Goal: Check status: Check status

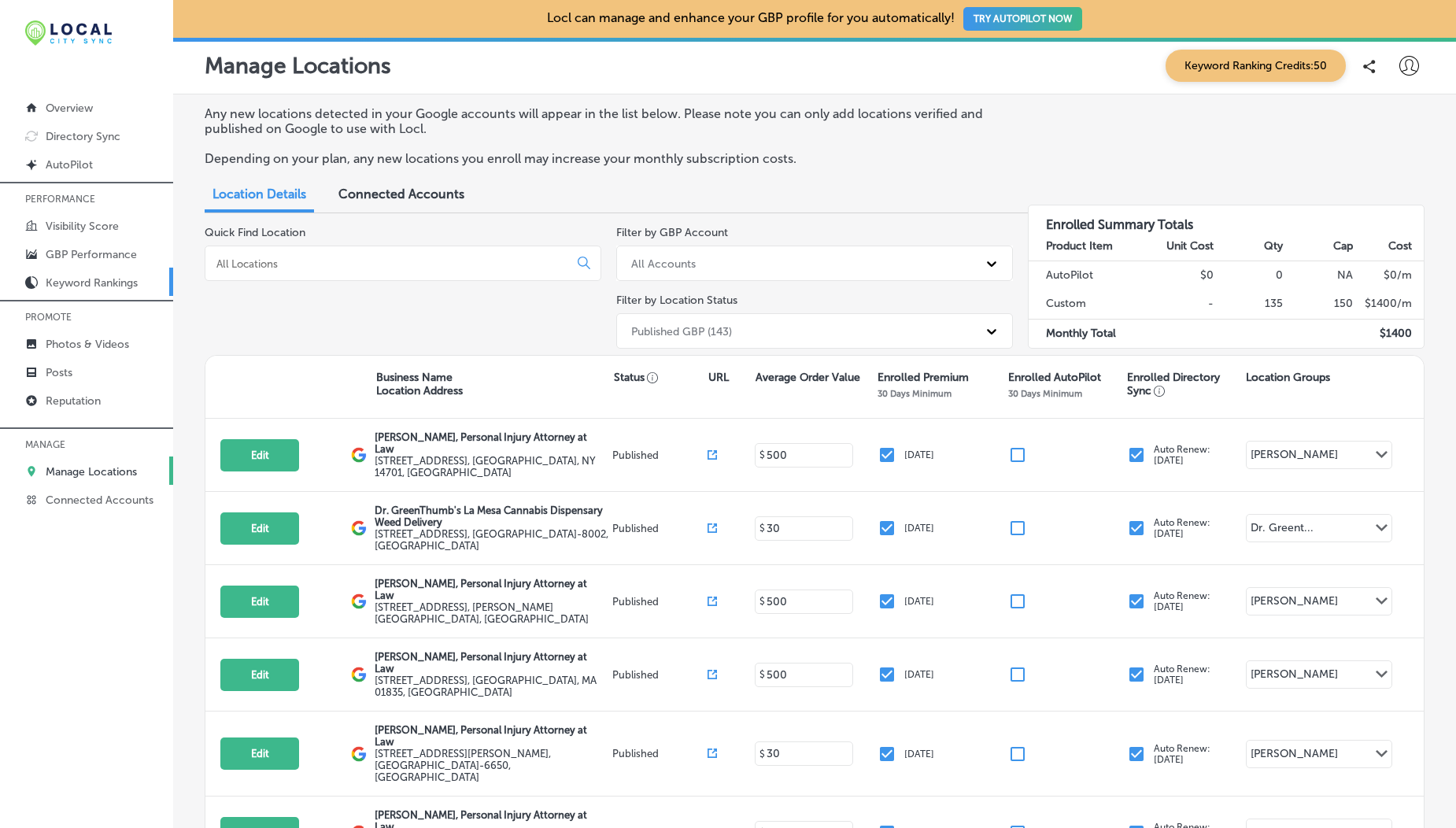
click at [94, 277] on p "Keyword Rankings" at bounding box center [92, 283] width 92 height 14
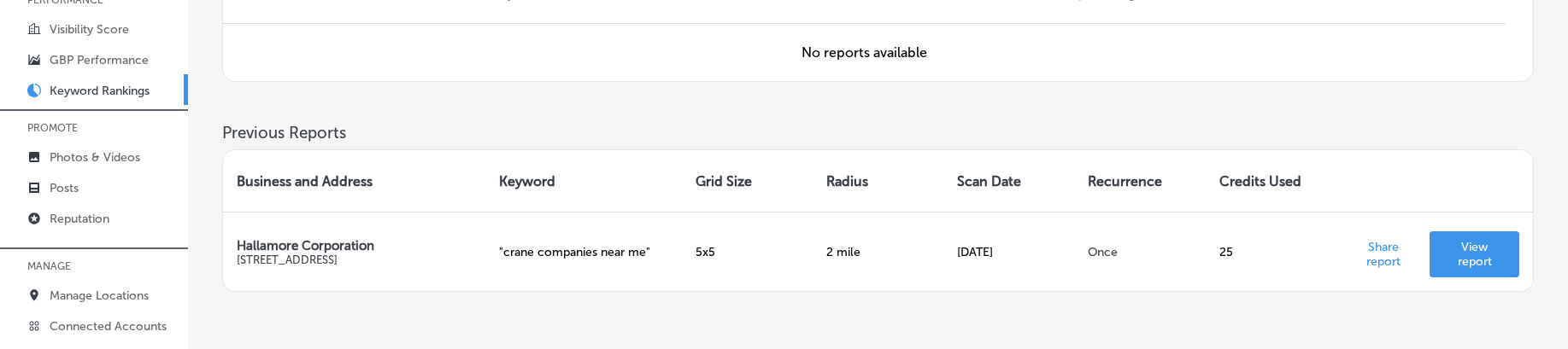
scroll to position [435, 0]
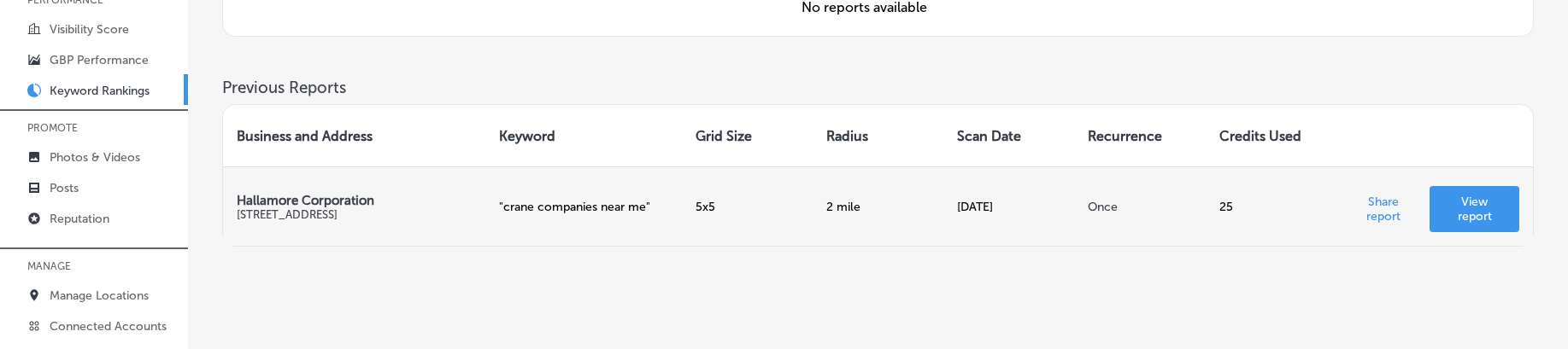
click at [1485, 194] on link "View report" at bounding box center [1474, 210] width 90 height 46
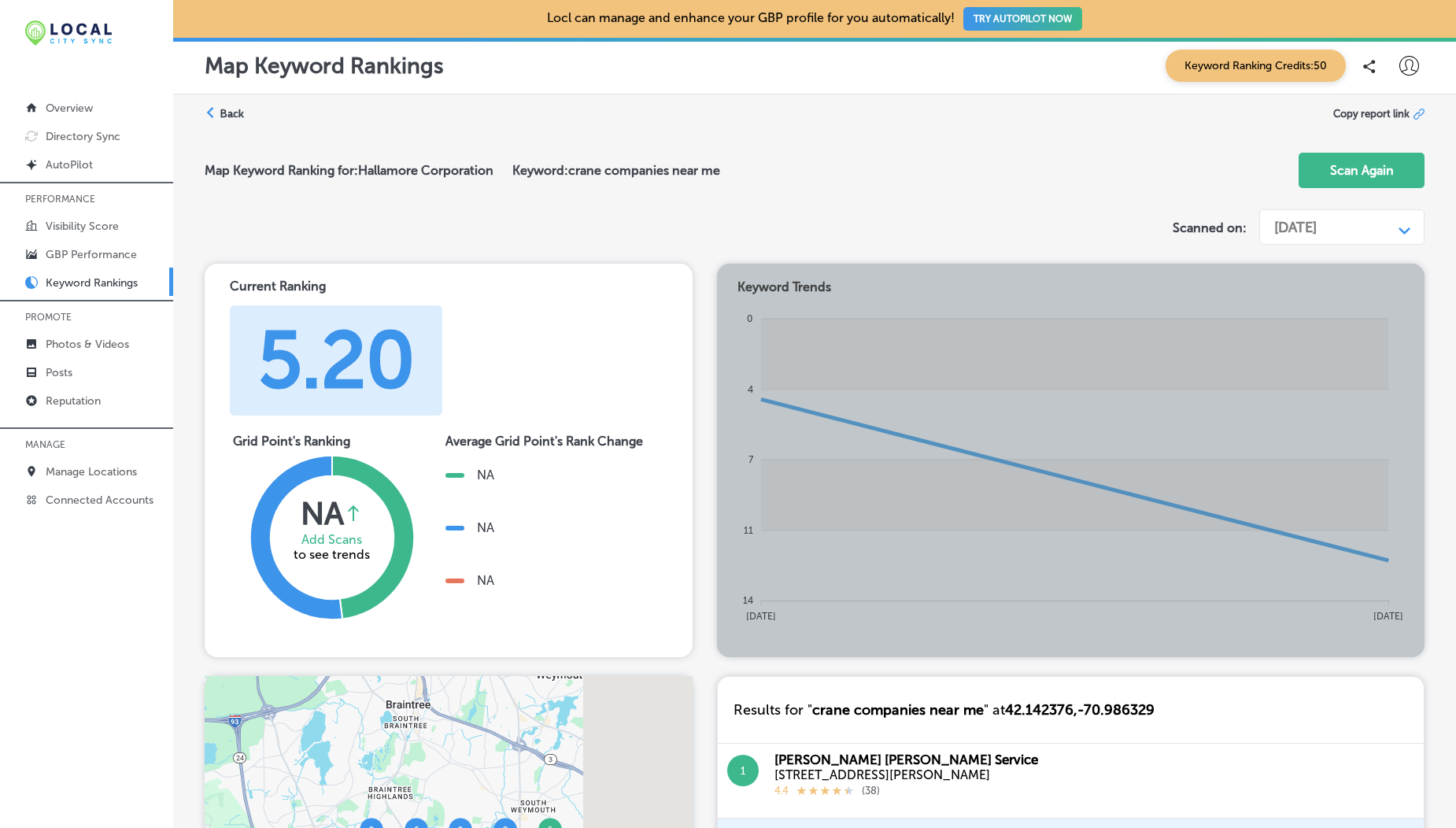
click at [1316, 221] on div "[DATE]" at bounding box center [1295, 227] width 43 height 17
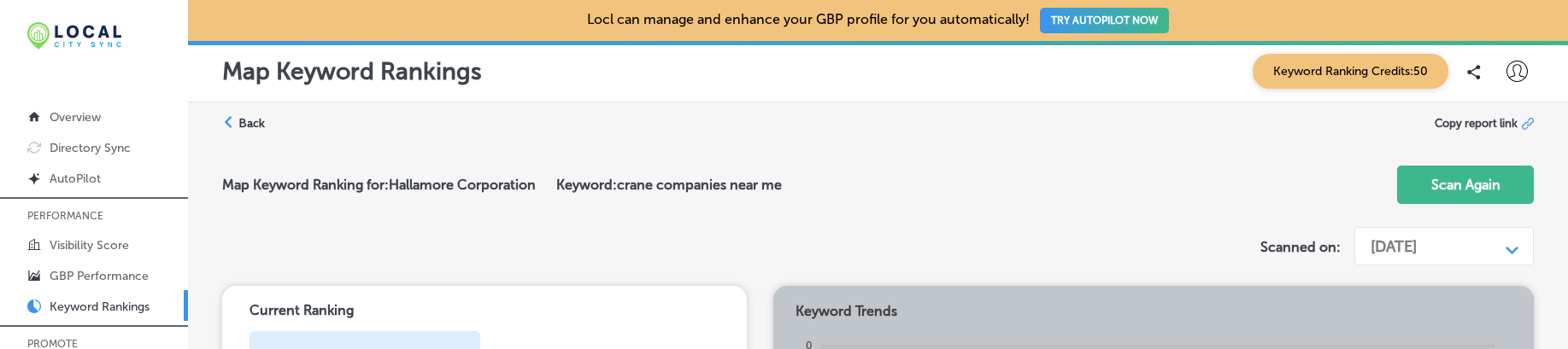
scroll to position [270, 0]
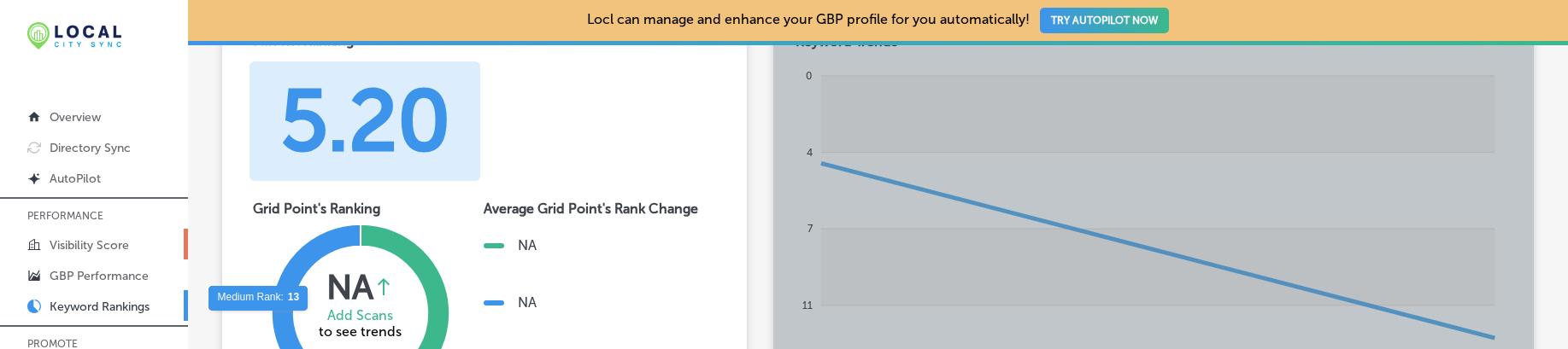
click at [98, 250] on p "Visibility Score" at bounding box center [90, 246] width 79 height 15
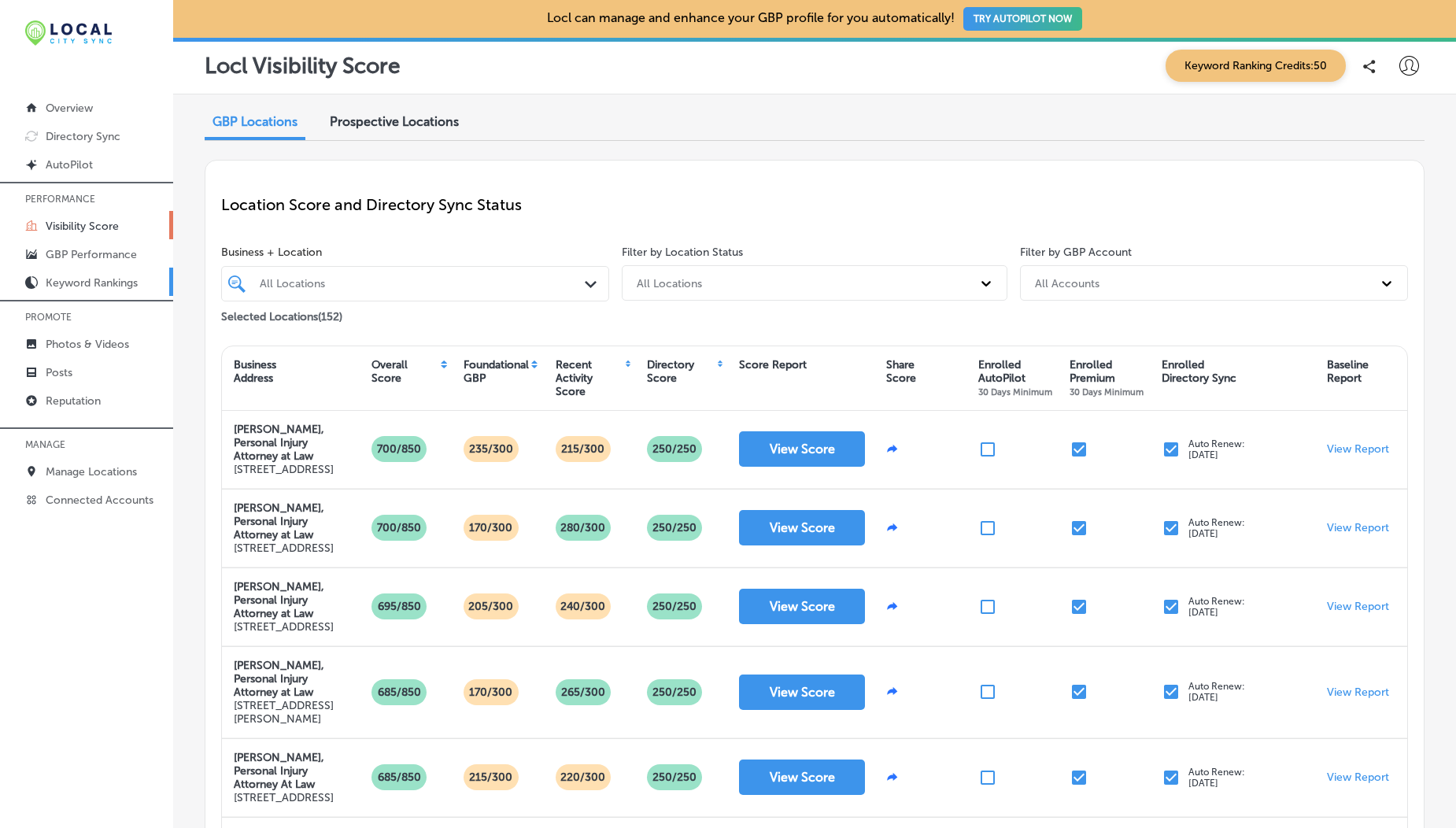
click at [90, 288] on p "Keyword Rankings" at bounding box center [92, 283] width 92 height 14
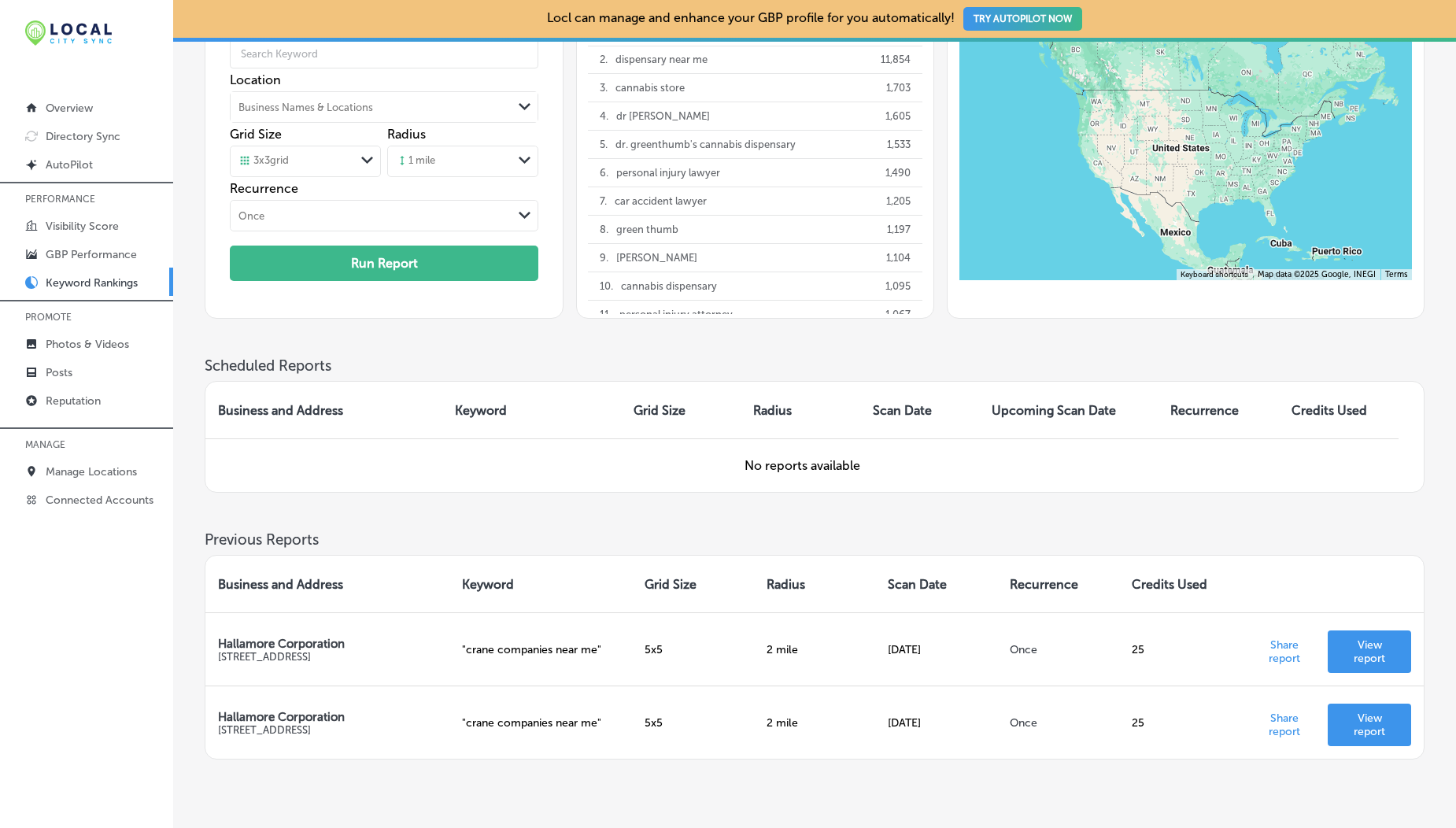
scroll to position [218, 0]
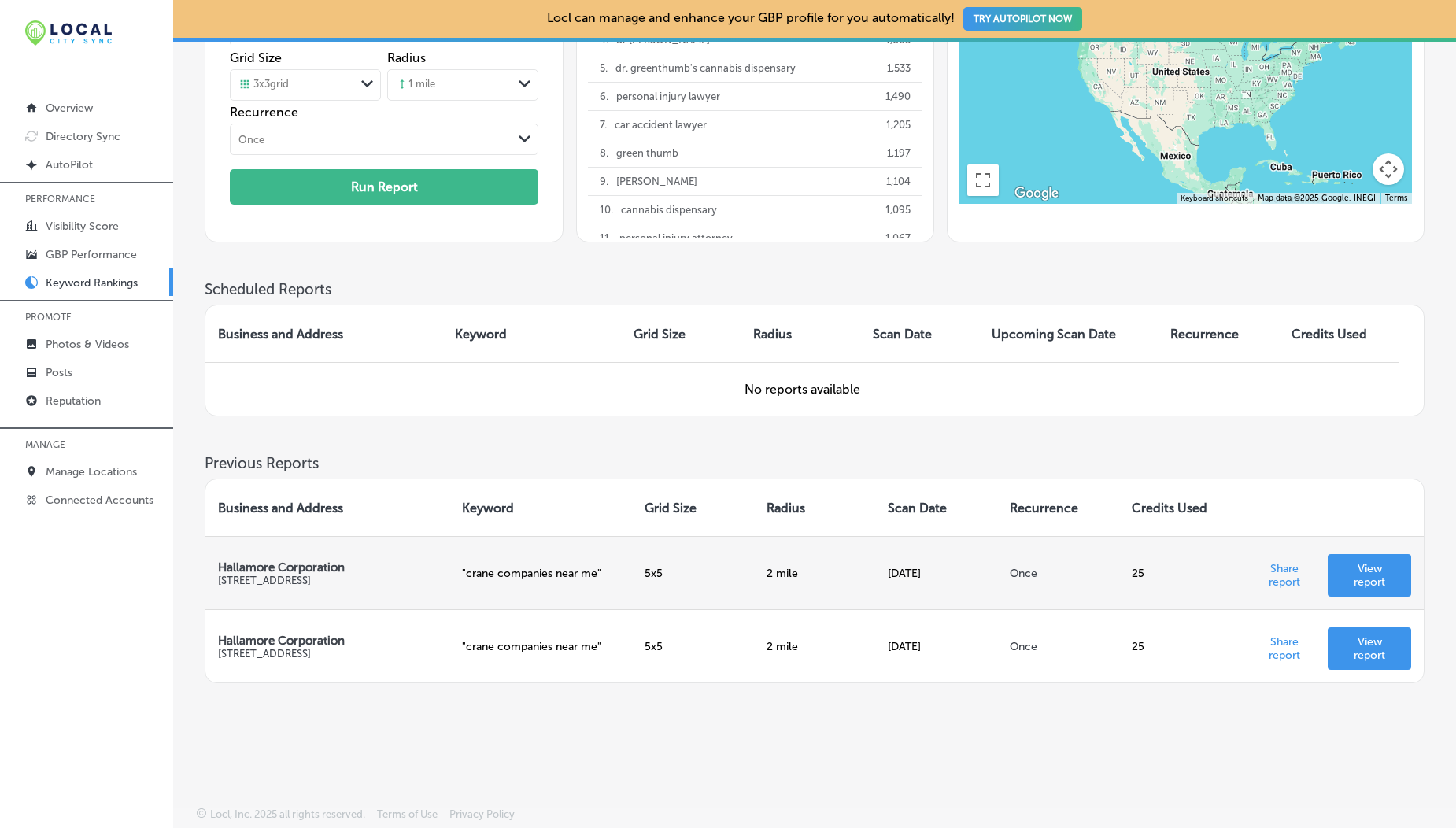
click at [1357, 321] on p "View report" at bounding box center [1369, 574] width 58 height 26
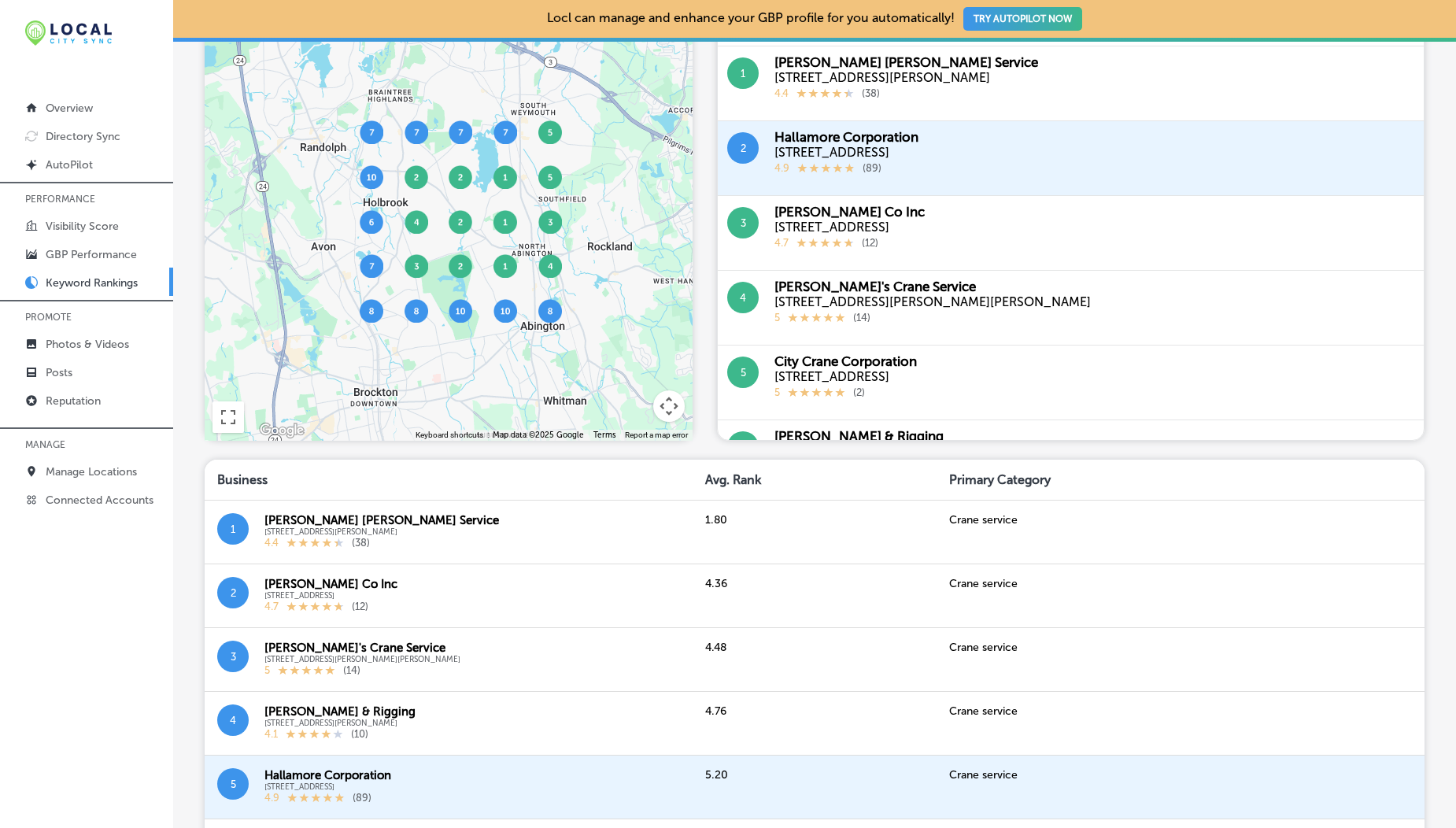
click at [381, 283] on div at bounding box center [448, 209] width 488 height 462
click at [372, 272] on img at bounding box center [372, 266] width 24 height 24
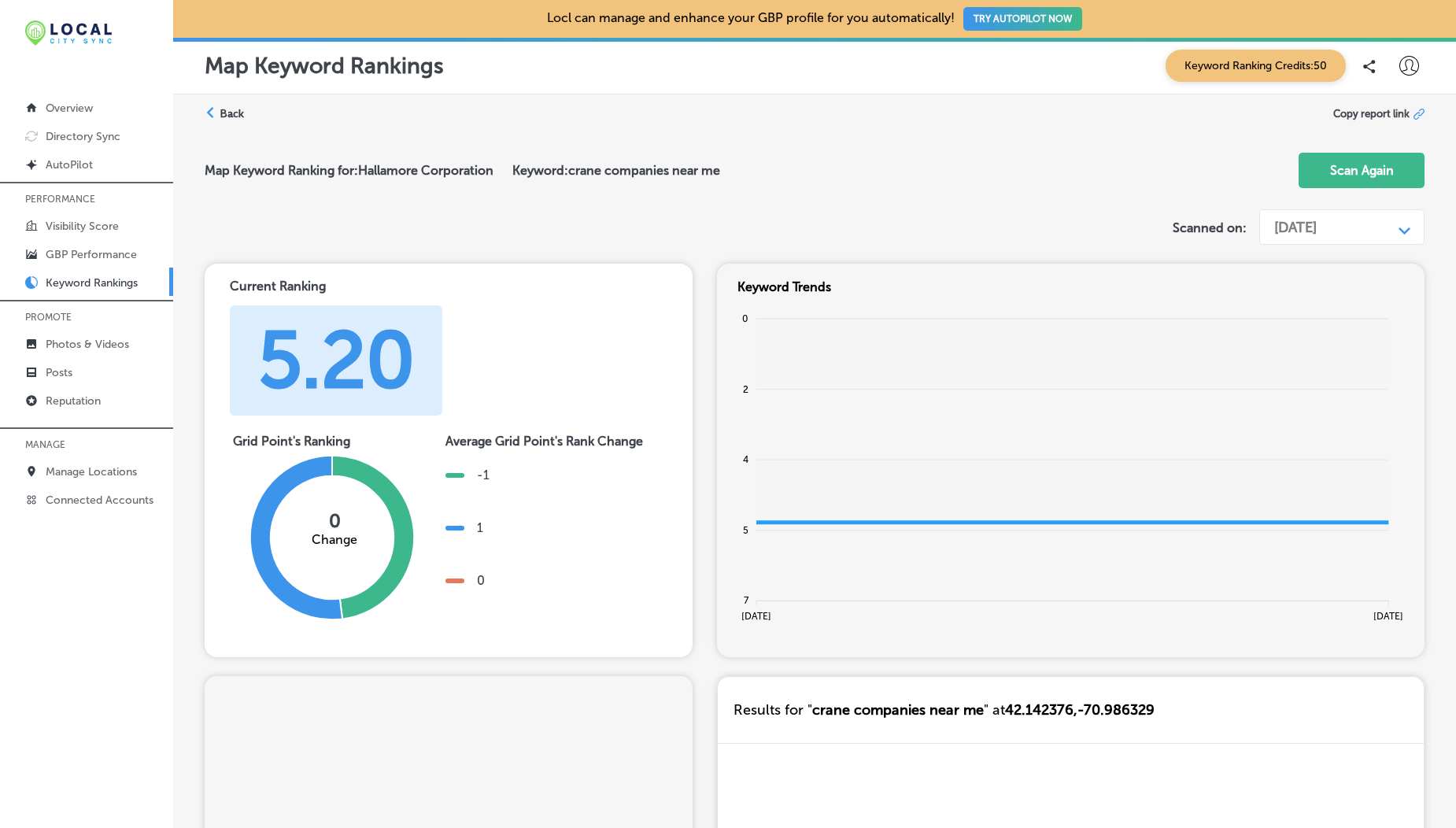
click at [1316, 236] on div "[DATE]" at bounding box center [1295, 227] width 43 height 17
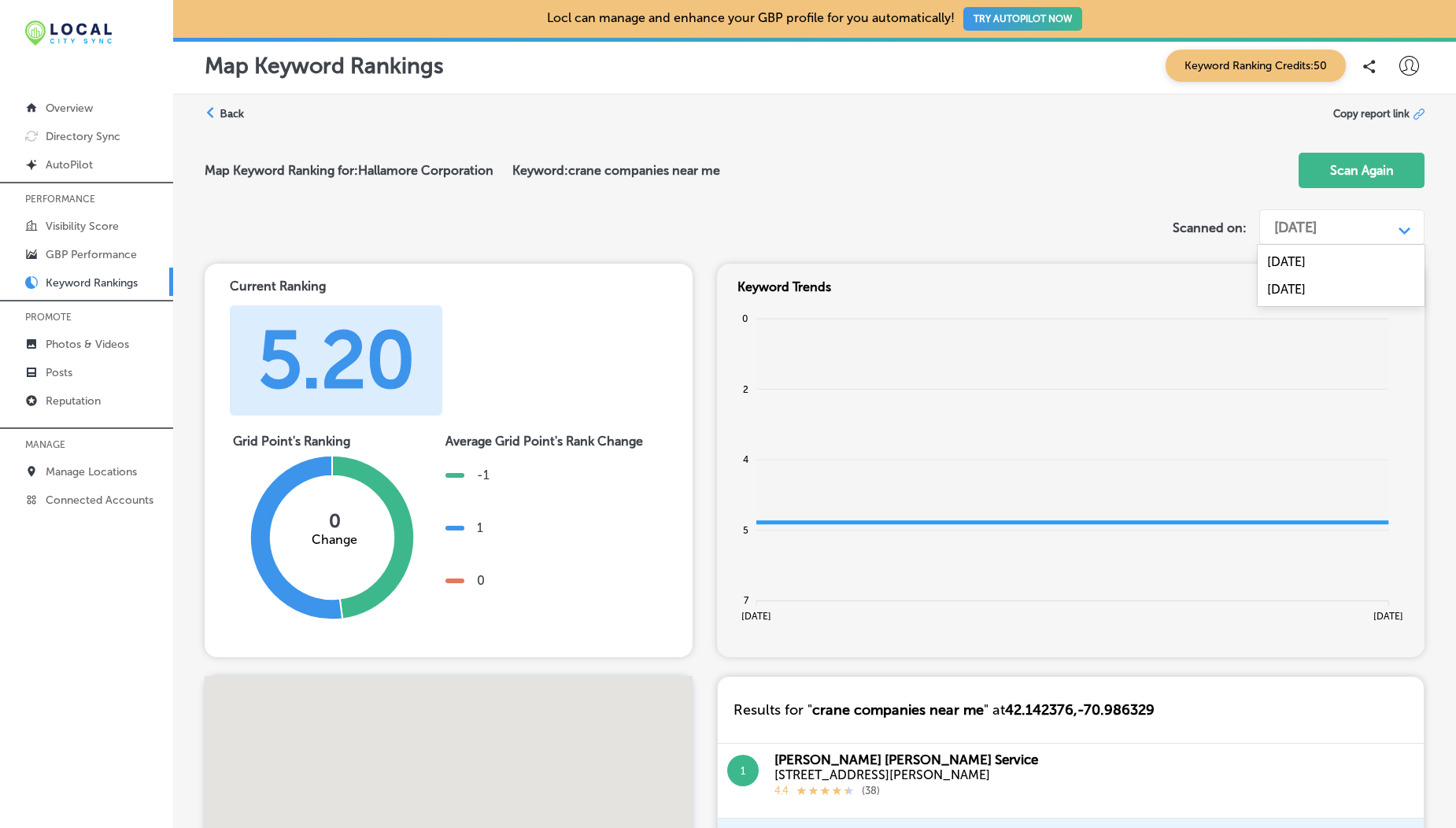
click at [1314, 266] on div "Sep 30, 2024" at bounding box center [1341, 261] width 167 height 27
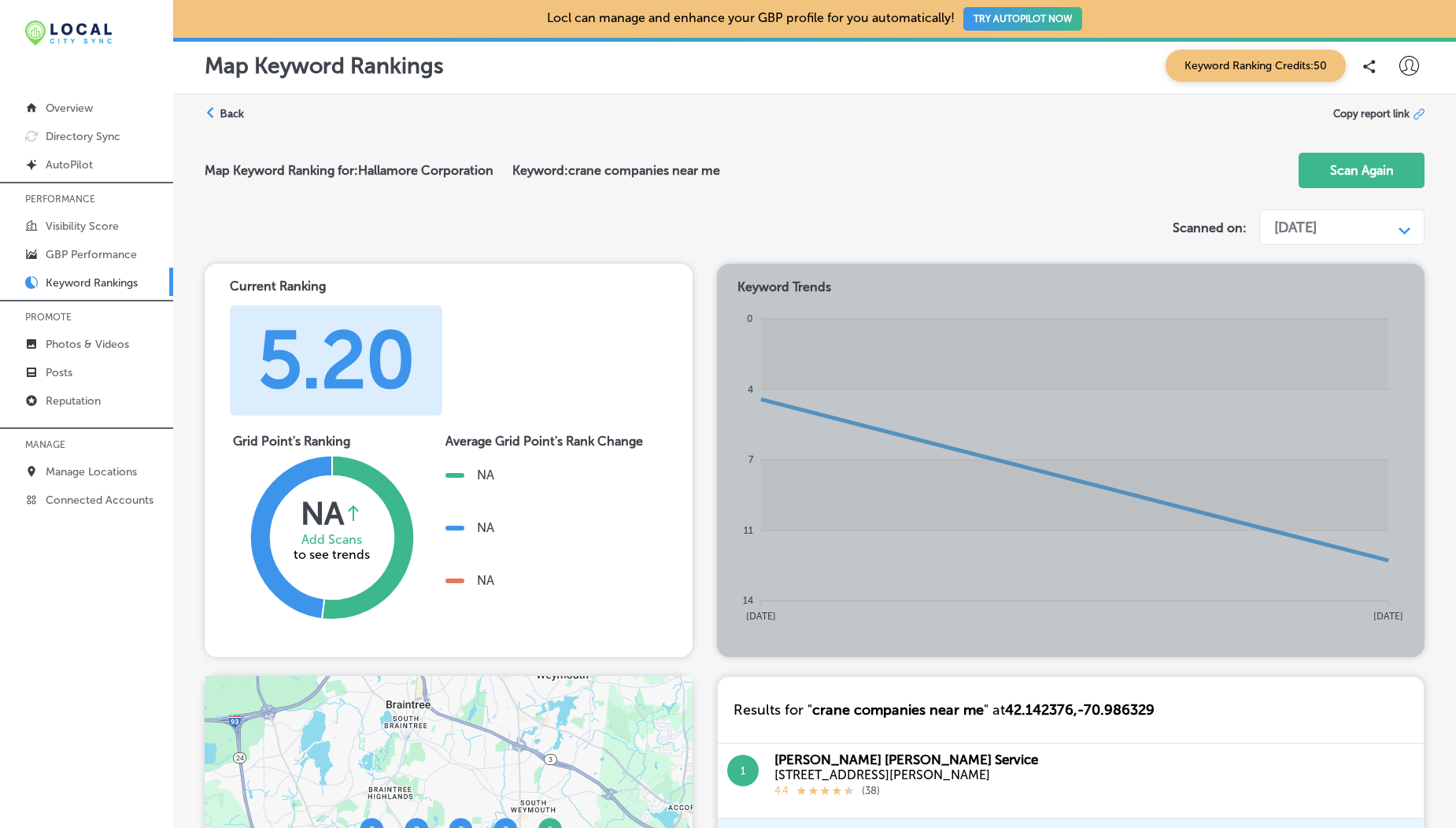
click at [1310, 230] on div "Sep 30, 2024" at bounding box center [1295, 227] width 43 height 17
click at [1305, 294] on div "[DATE]" at bounding box center [1341, 289] width 167 height 27
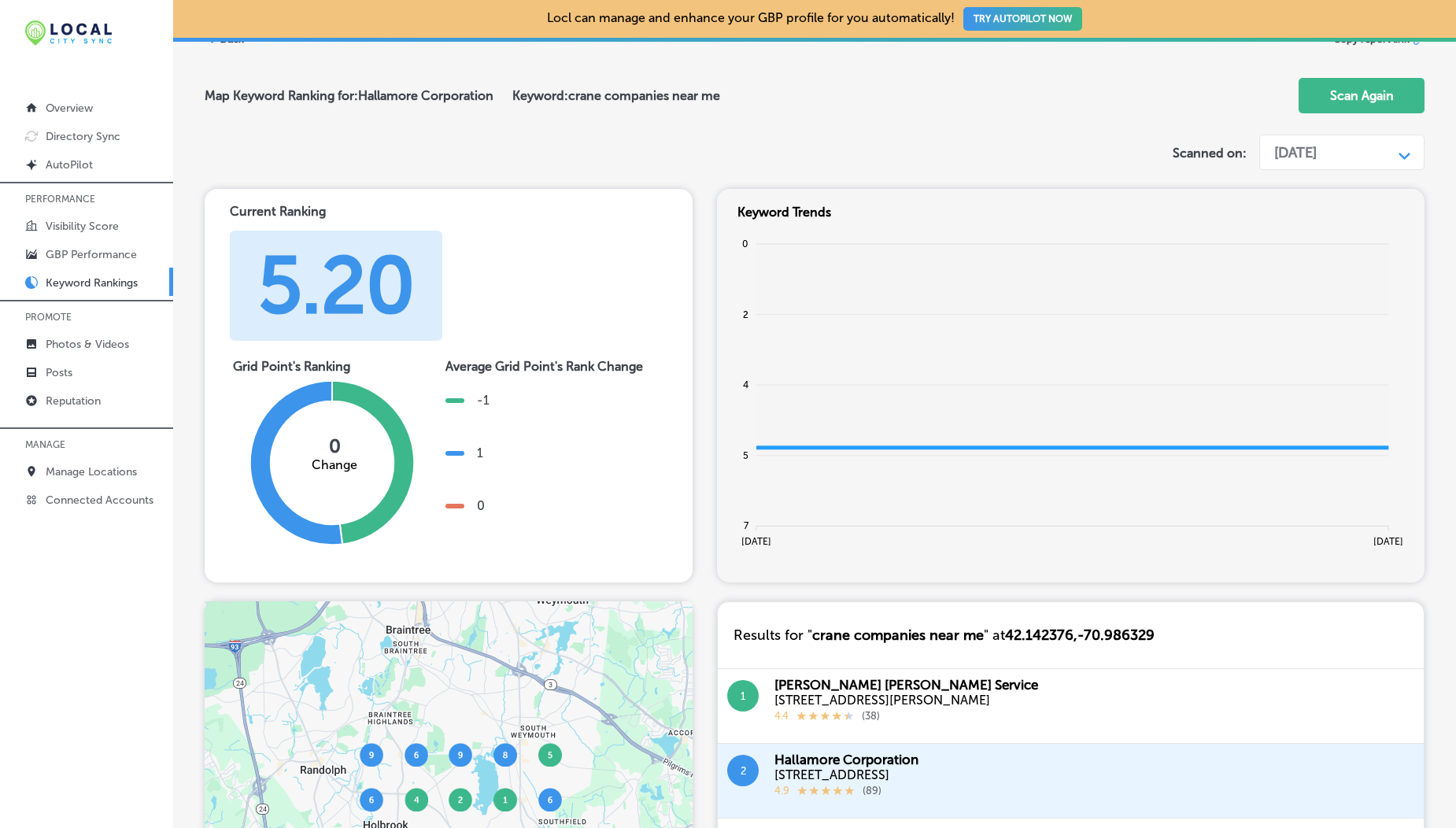
scroll to position [64, 0]
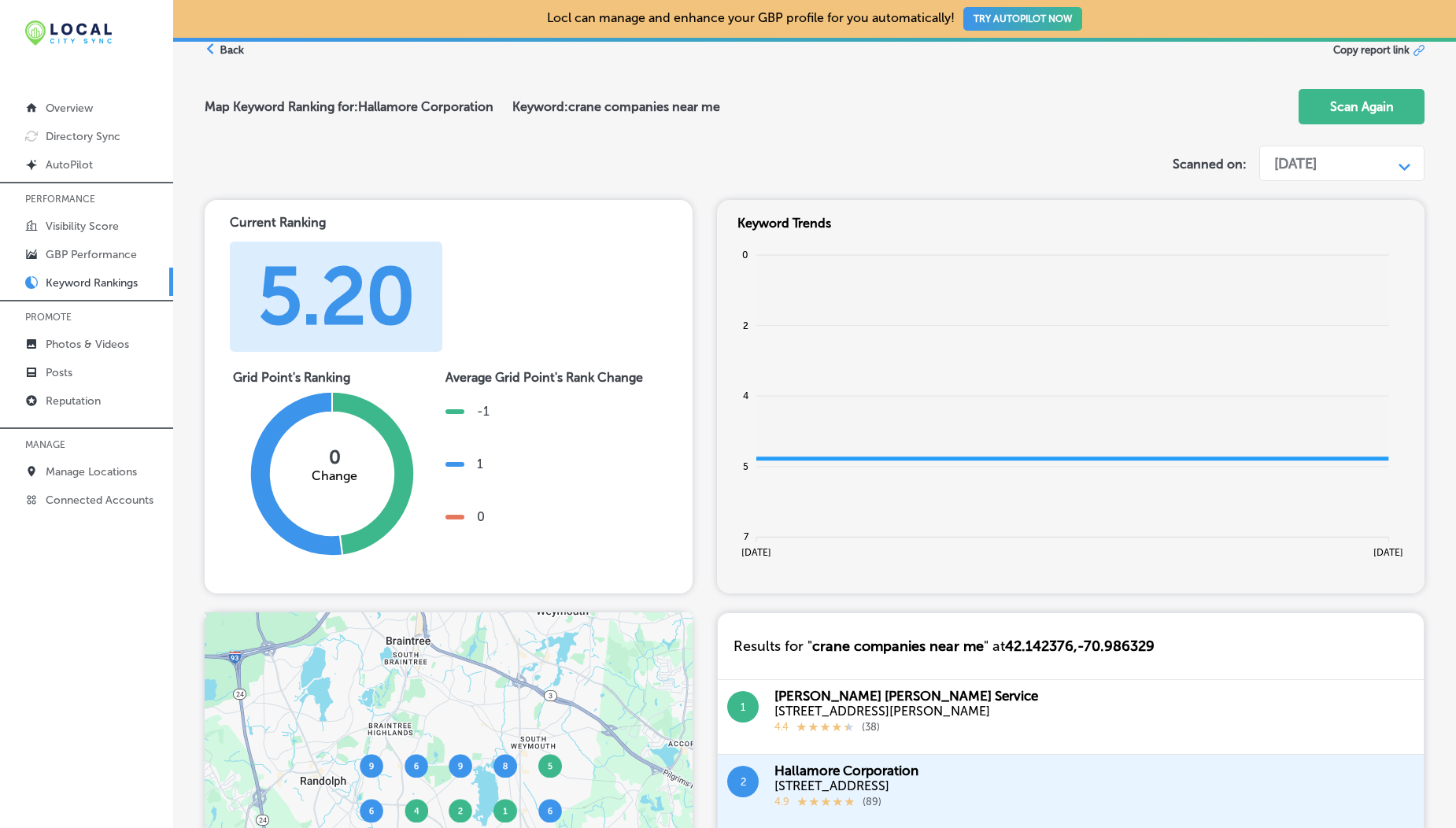
click at [1316, 160] on div "[DATE]" at bounding box center [1295, 163] width 43 height 17
click at [1316, 194] on div "Sep 30, 2024" at bounding box center [1341, 197] width 167 height 27
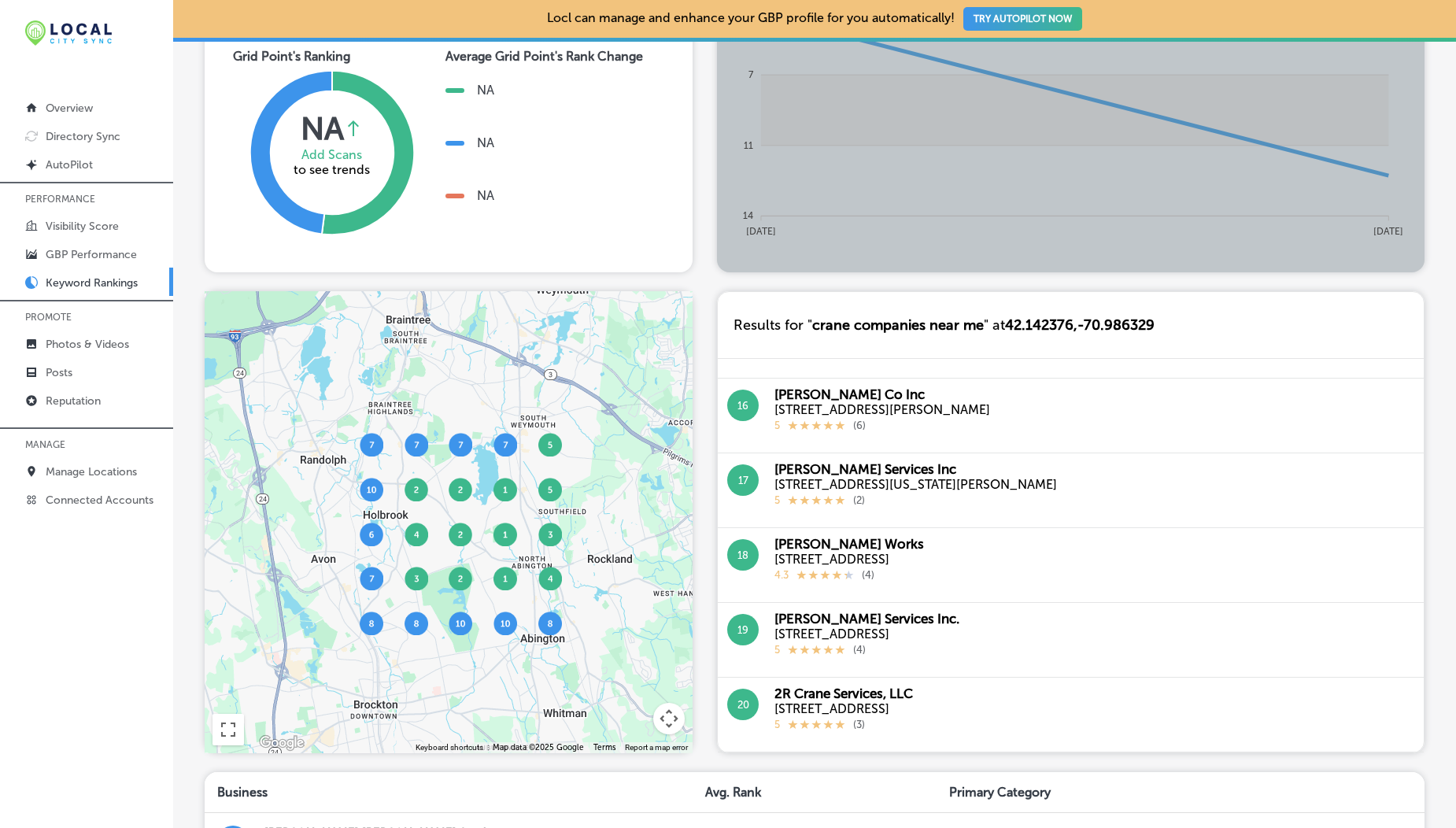
scroll to position [0, 0]
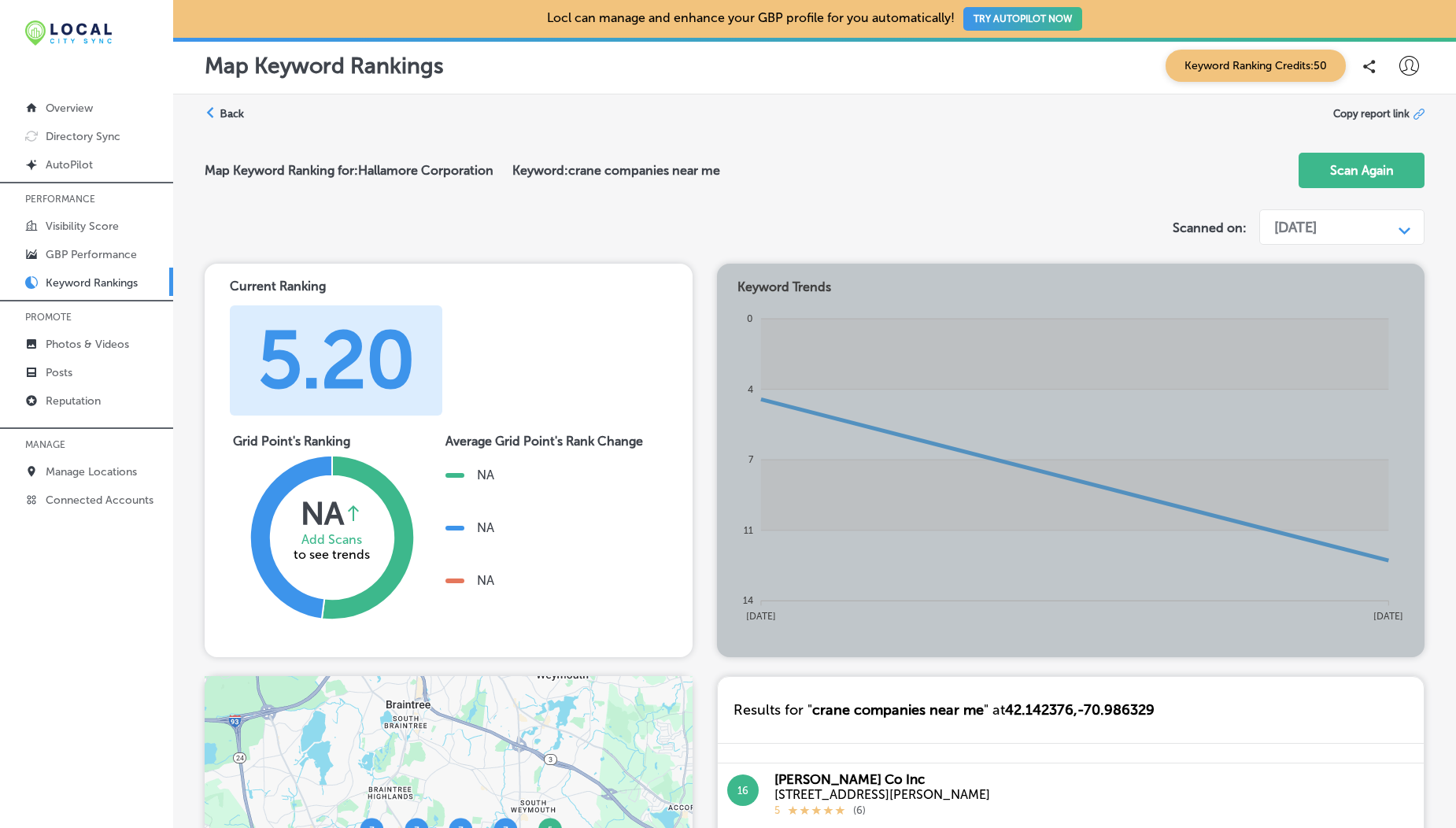
click at [1316, 223] on div "Sep 30, 2024" at bounding box center [1295, 227] width 43 height 17
click at [1310, 292] on div "[DATE]" at bounding box center [1341, 289] width 167 height 27
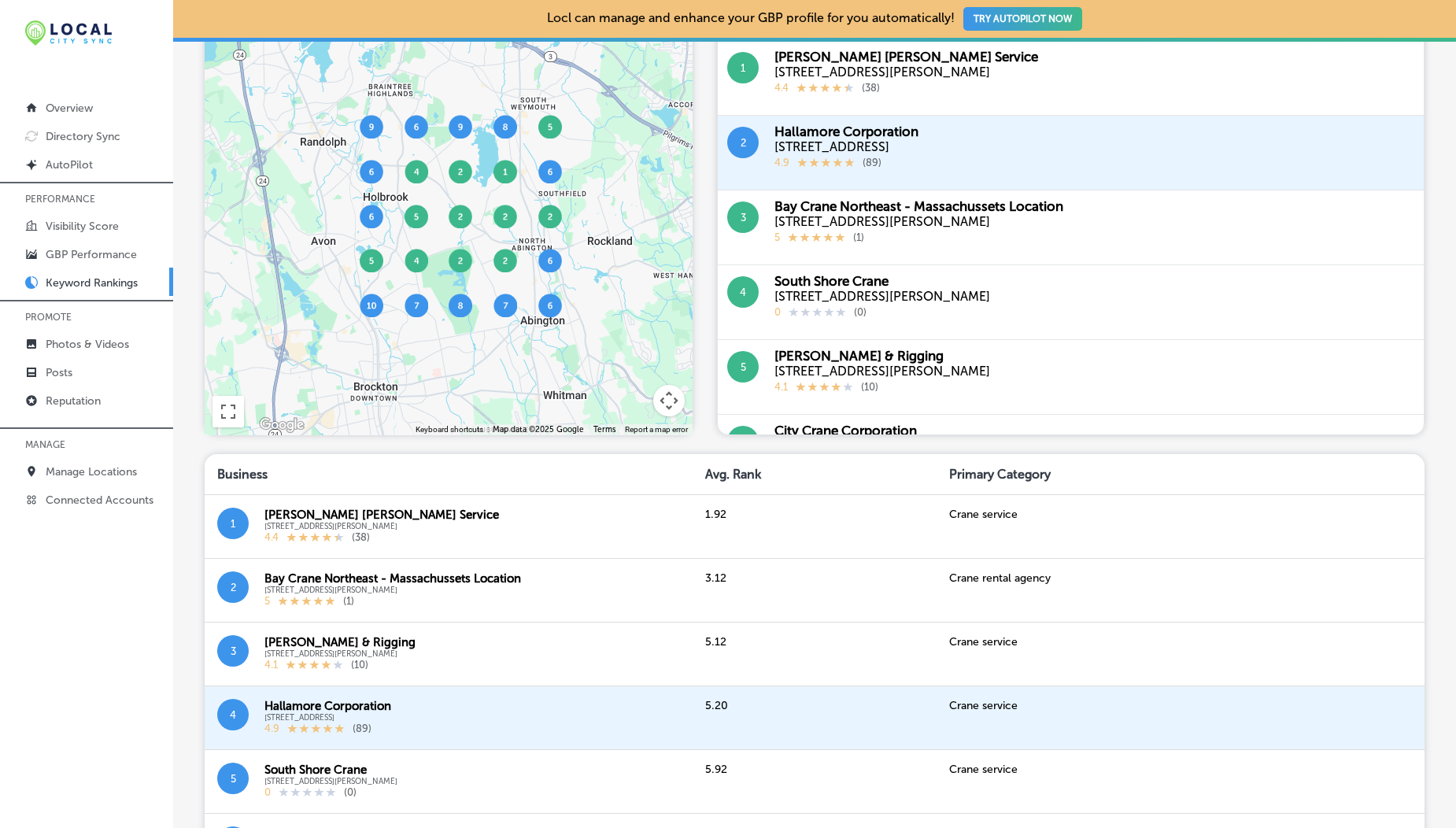
scroll to position [739, 0]
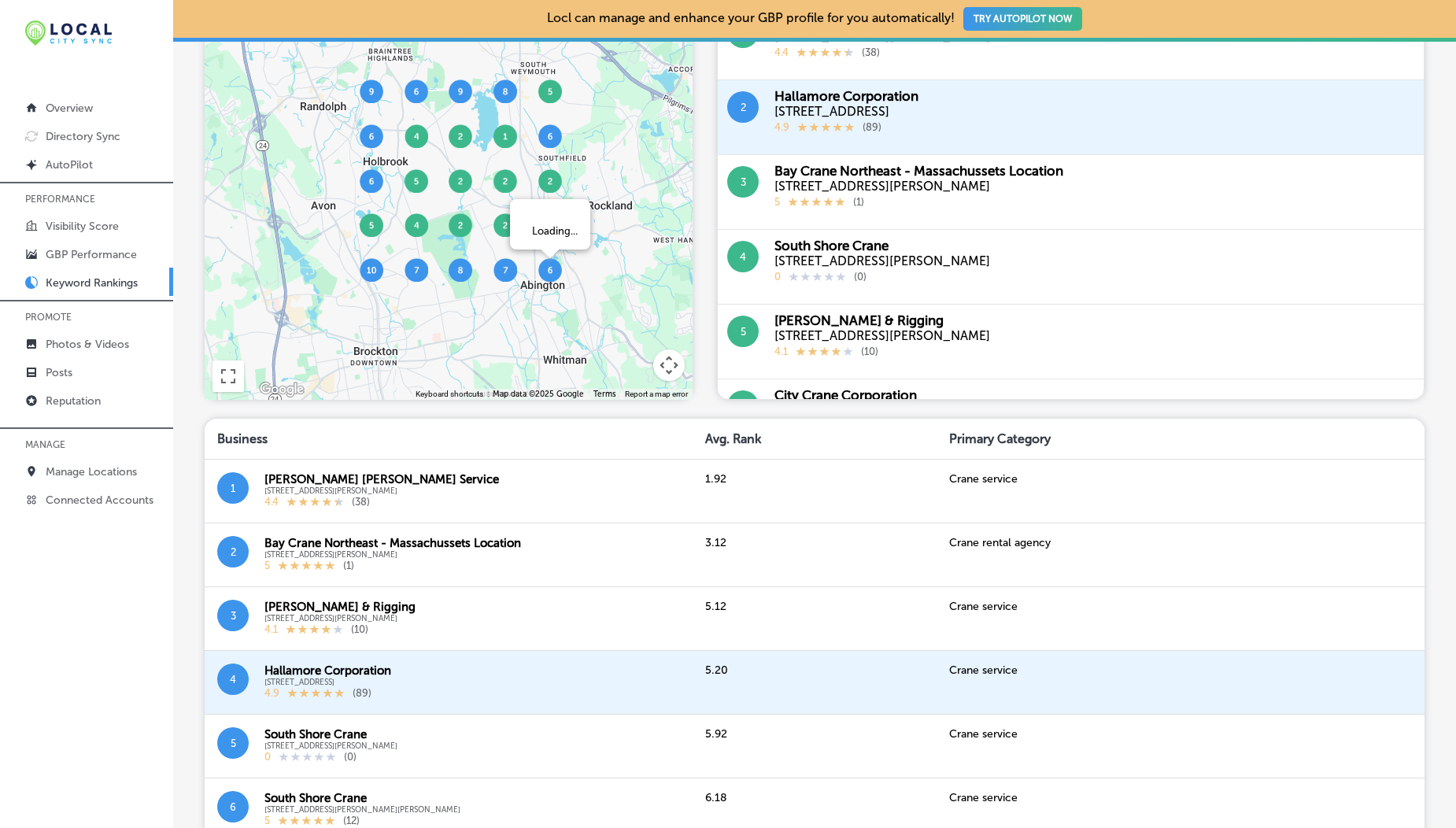
click at [550, 272] on img at bounding box center [551, 270] width 24 height 24
click at [550, 276] on img at bounding box center [551, 270] width 24 height 24
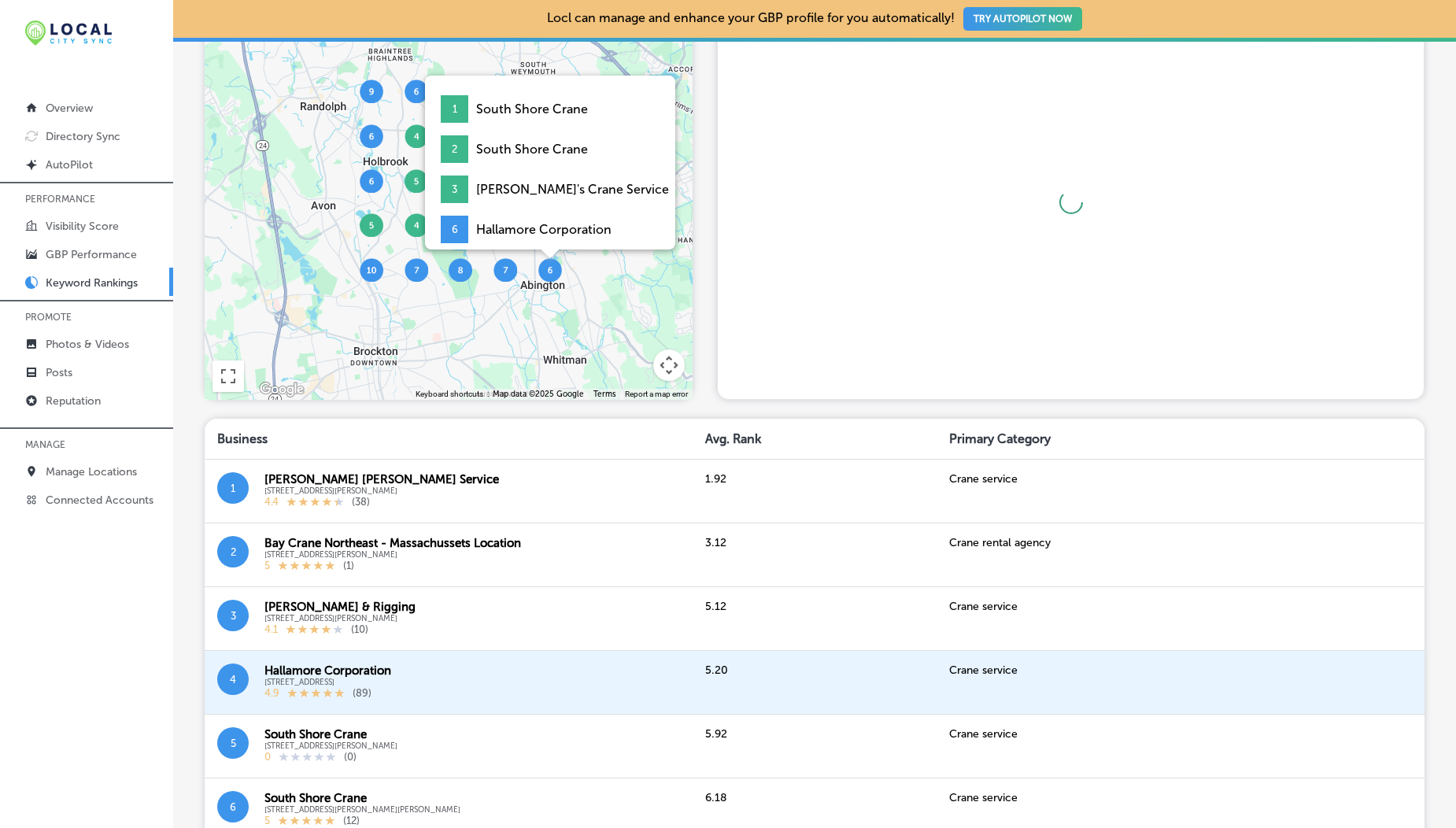
click at [550, 276] on img at bounding box center [551, 270] width 24 height 24
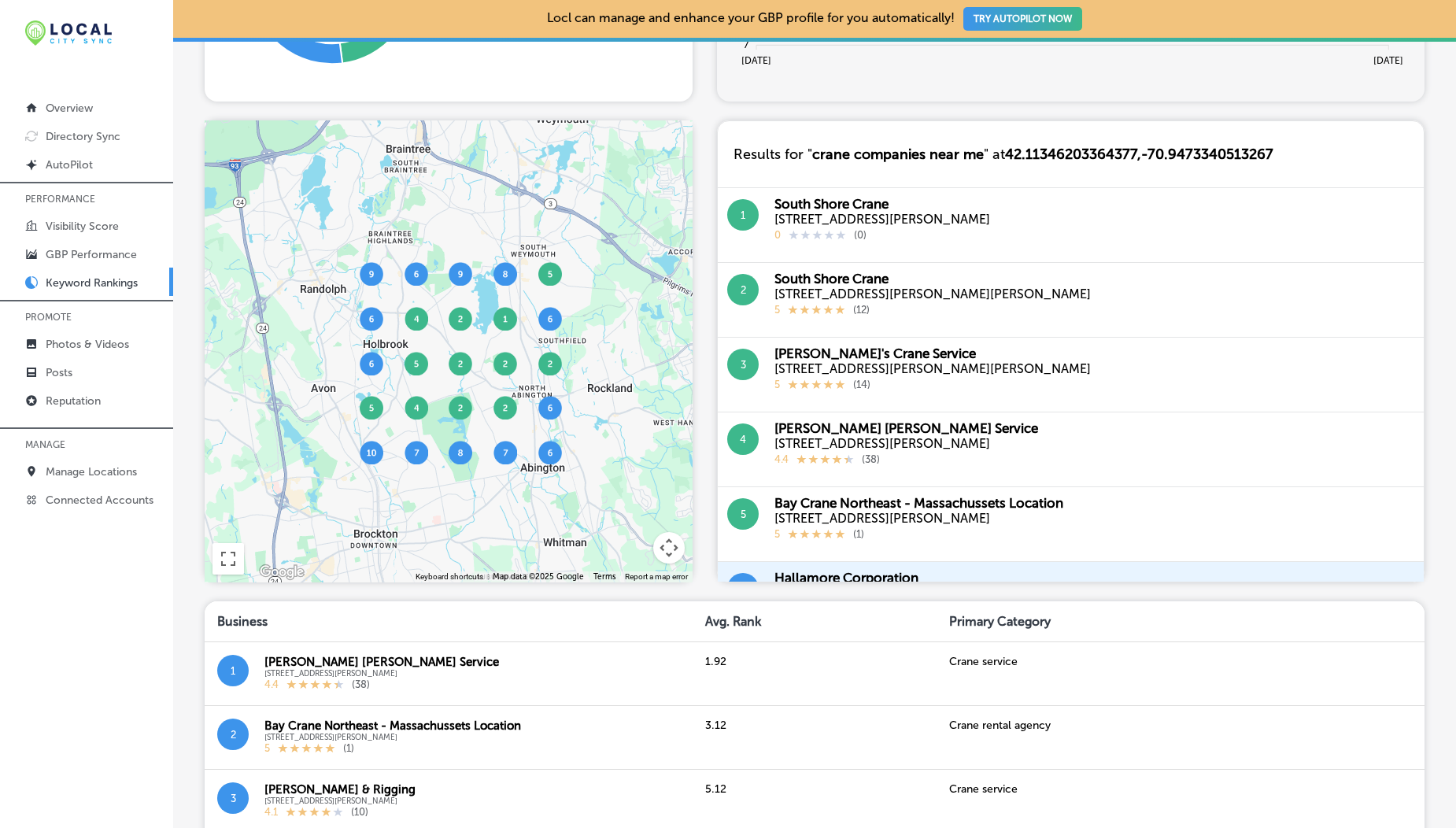
scroll to position [0, 0]
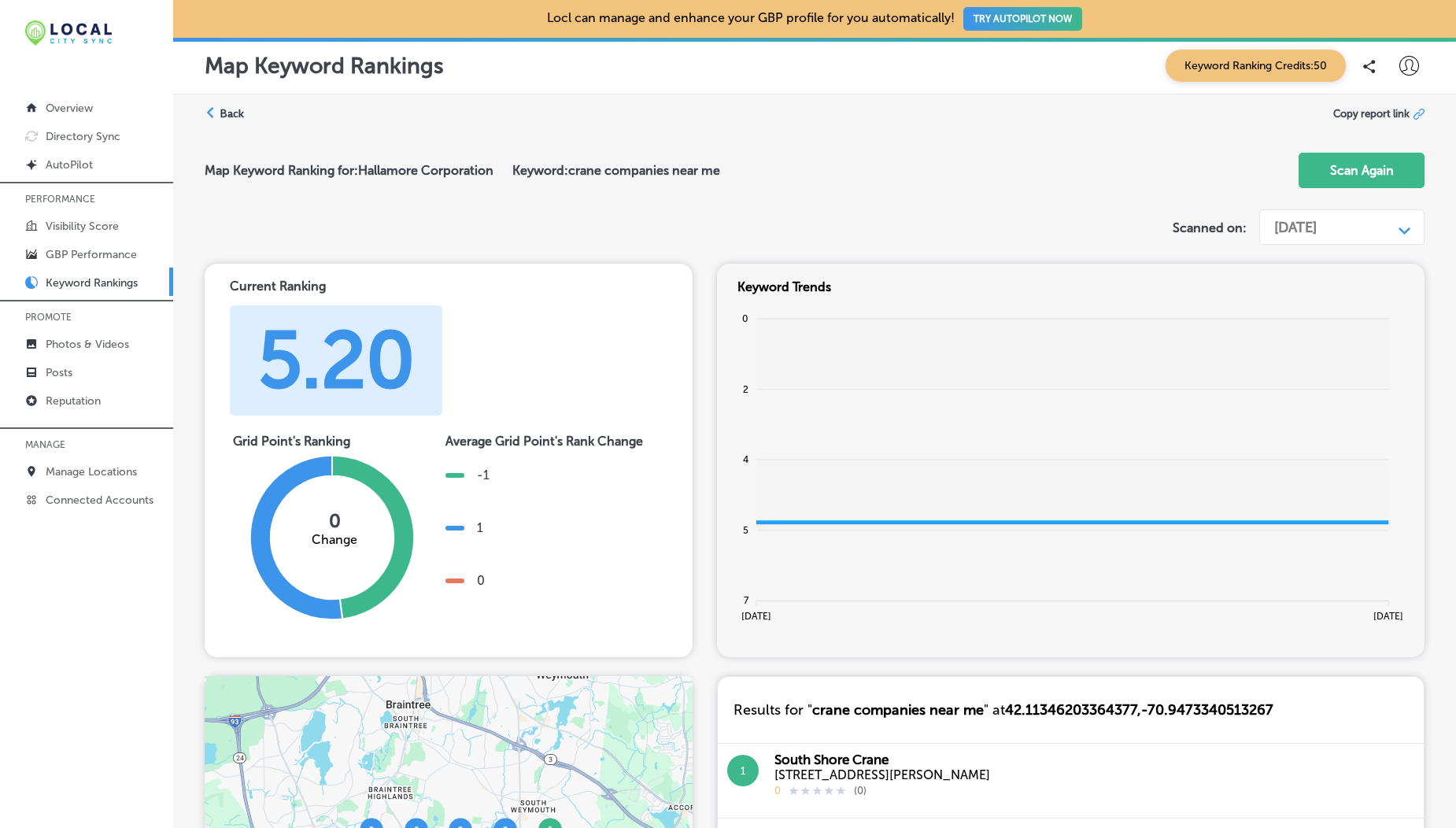
click at [1305, 226] on div "[DATE]" at bounding box center [1295, 227] width 43 height 17
click at [1324, 294] on div "[DATE]" at bounding box center [1341, 289] width 167 height 27
click at [1312, 236] on div "[DATE]" at bounding box center [1329, 227] width 126 height 30
click at [1308, 292] on div "[DATE]" at bounding box center [1341, 289] width 167 height 27
click at [1316, 228] on div "[DATE]" at bounding box center [1295, 227] width 43 height 17
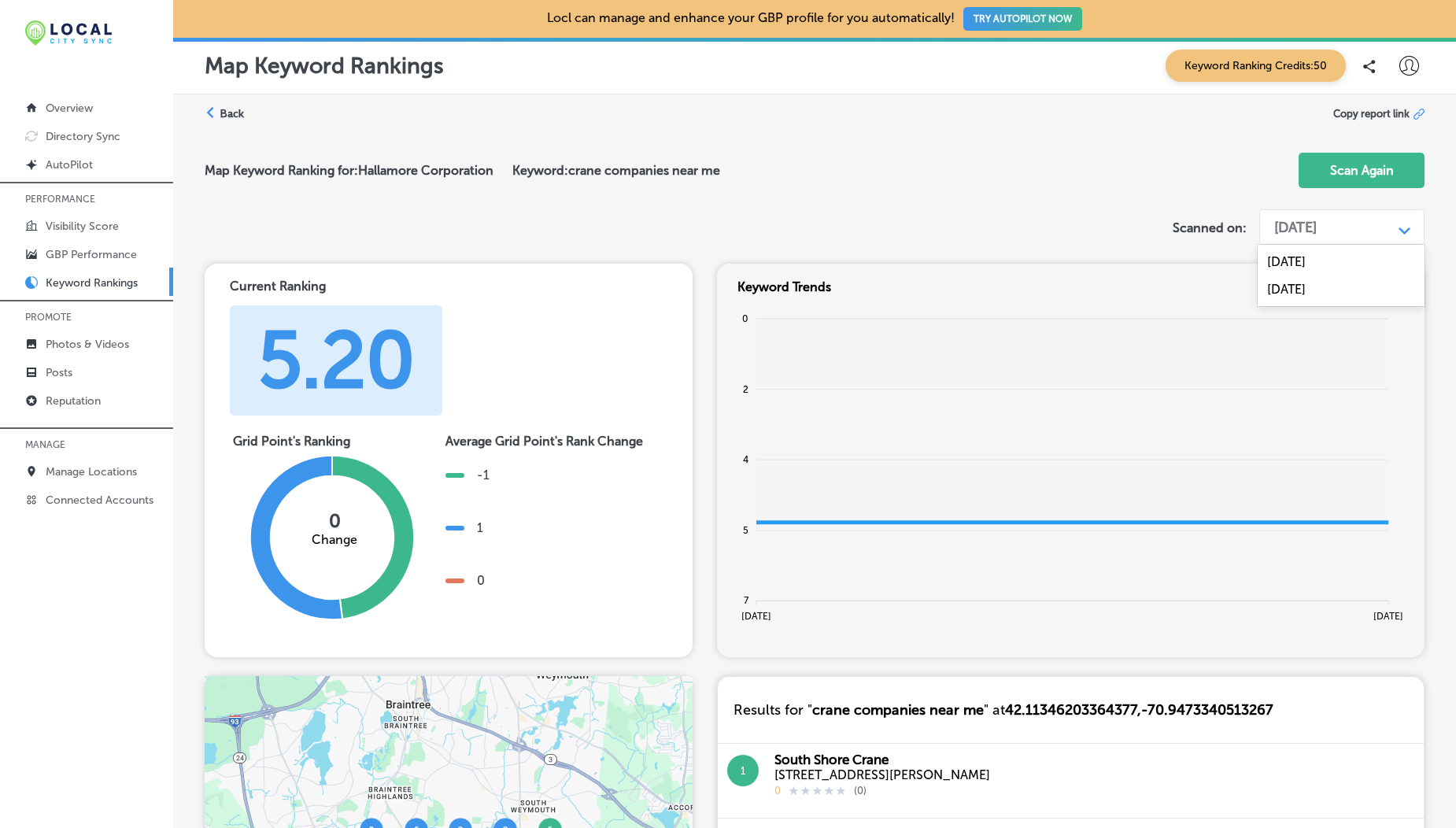
click at [1315, 287] on div "[DATE]" at bounding box center [1341, 289] width 167 height 27
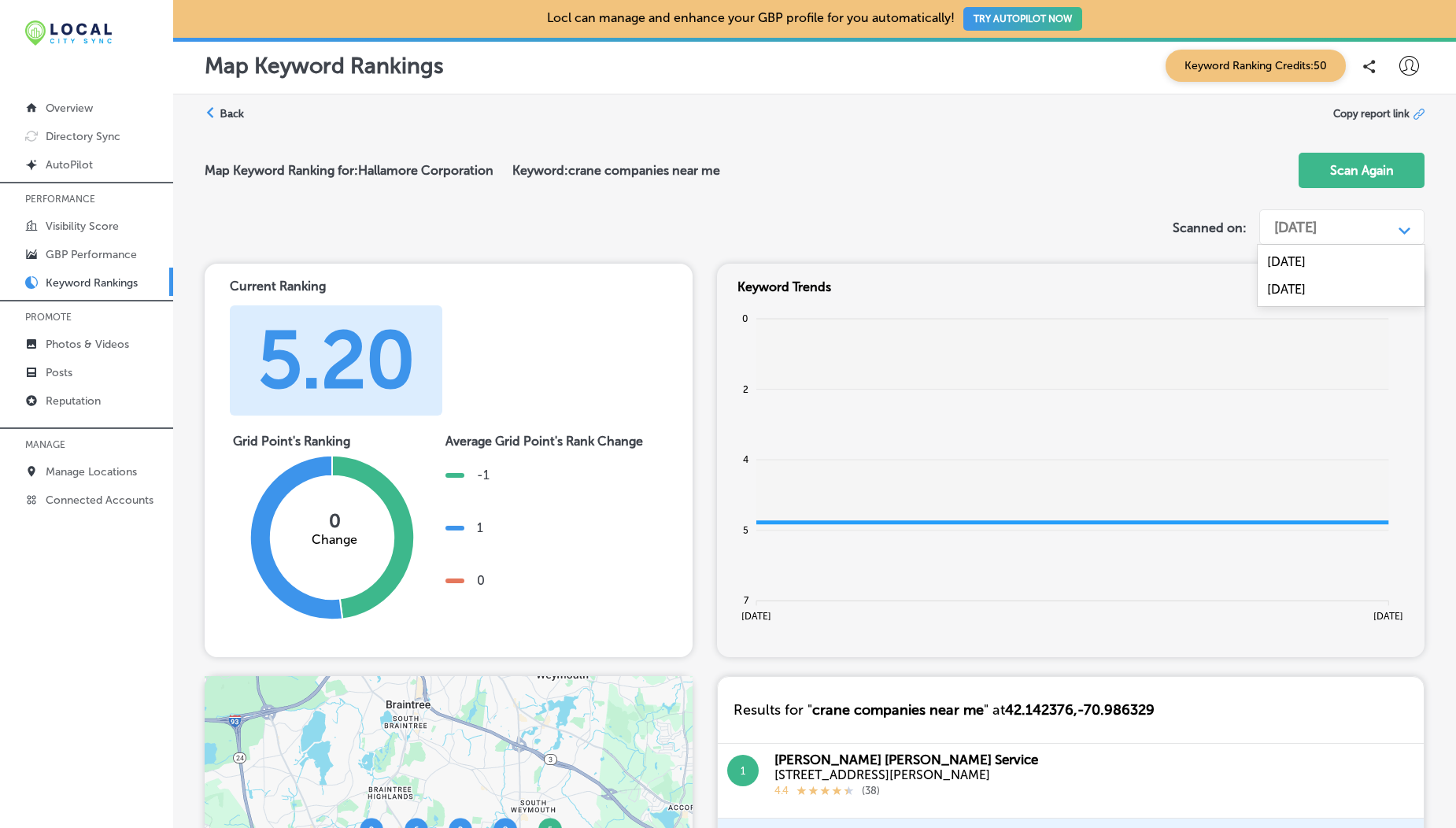
click at [1316, 231] on div "[DATE]" at bounding box center [1295, 227] width 43 height 17
click at [1336, 254] on div "Sep 30, 2024" at bounding box center [1341, 261] width 167 height 27
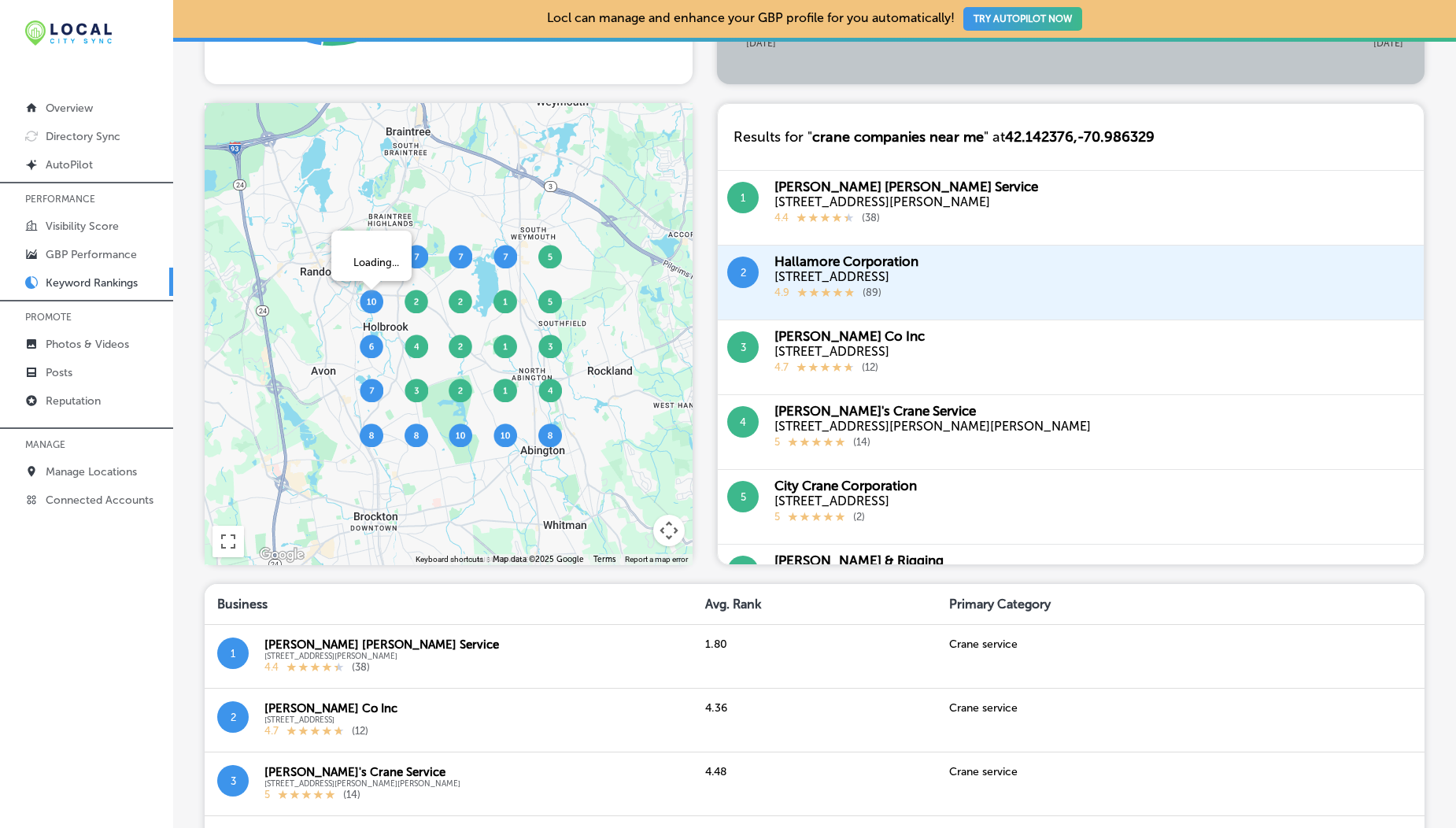
click at [363, 307] on img at bounding box center [372, 301] width 24 height 24
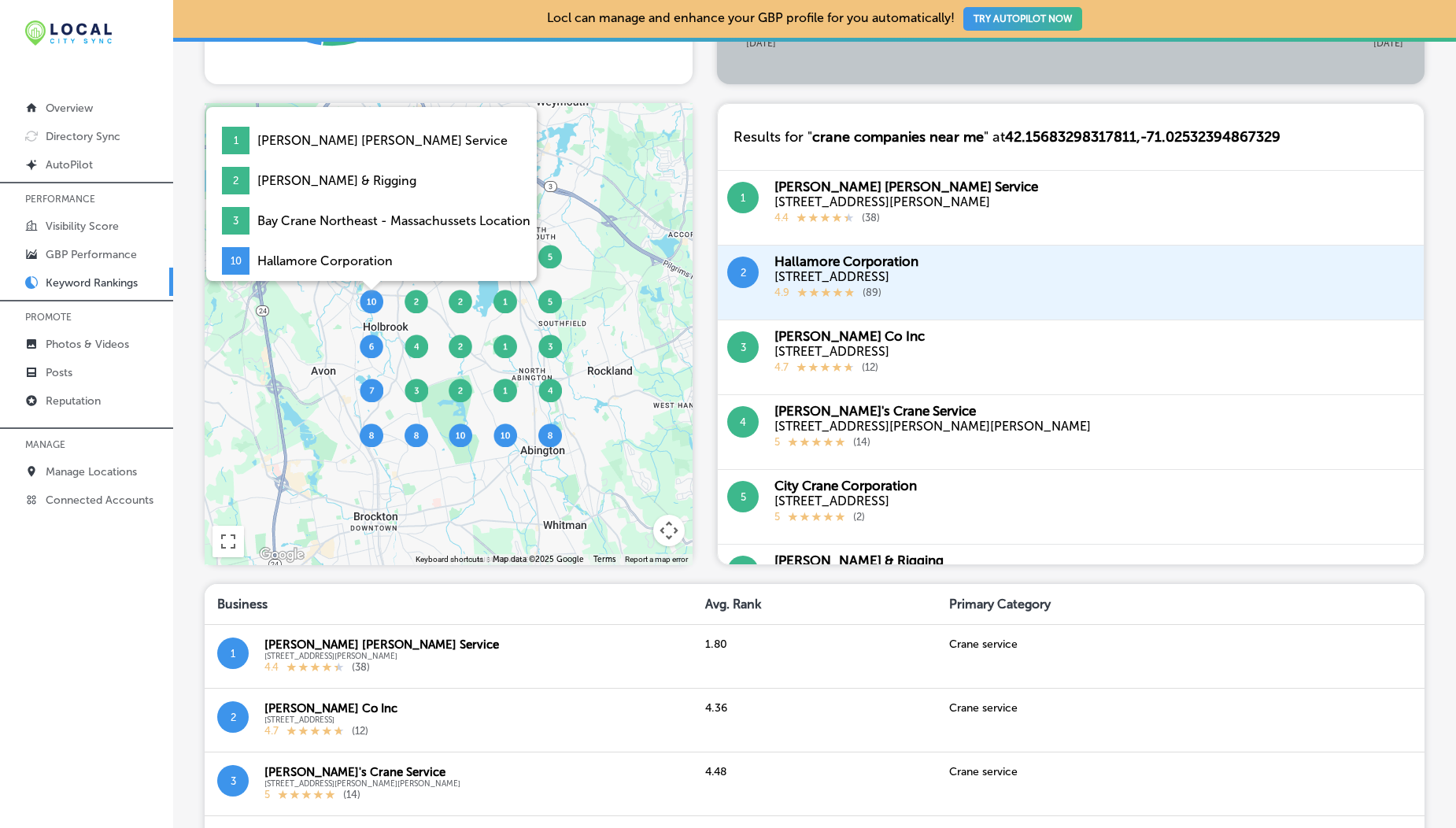
click at [363, 307] on img at bounding box center [372, 301] width 24 height 24
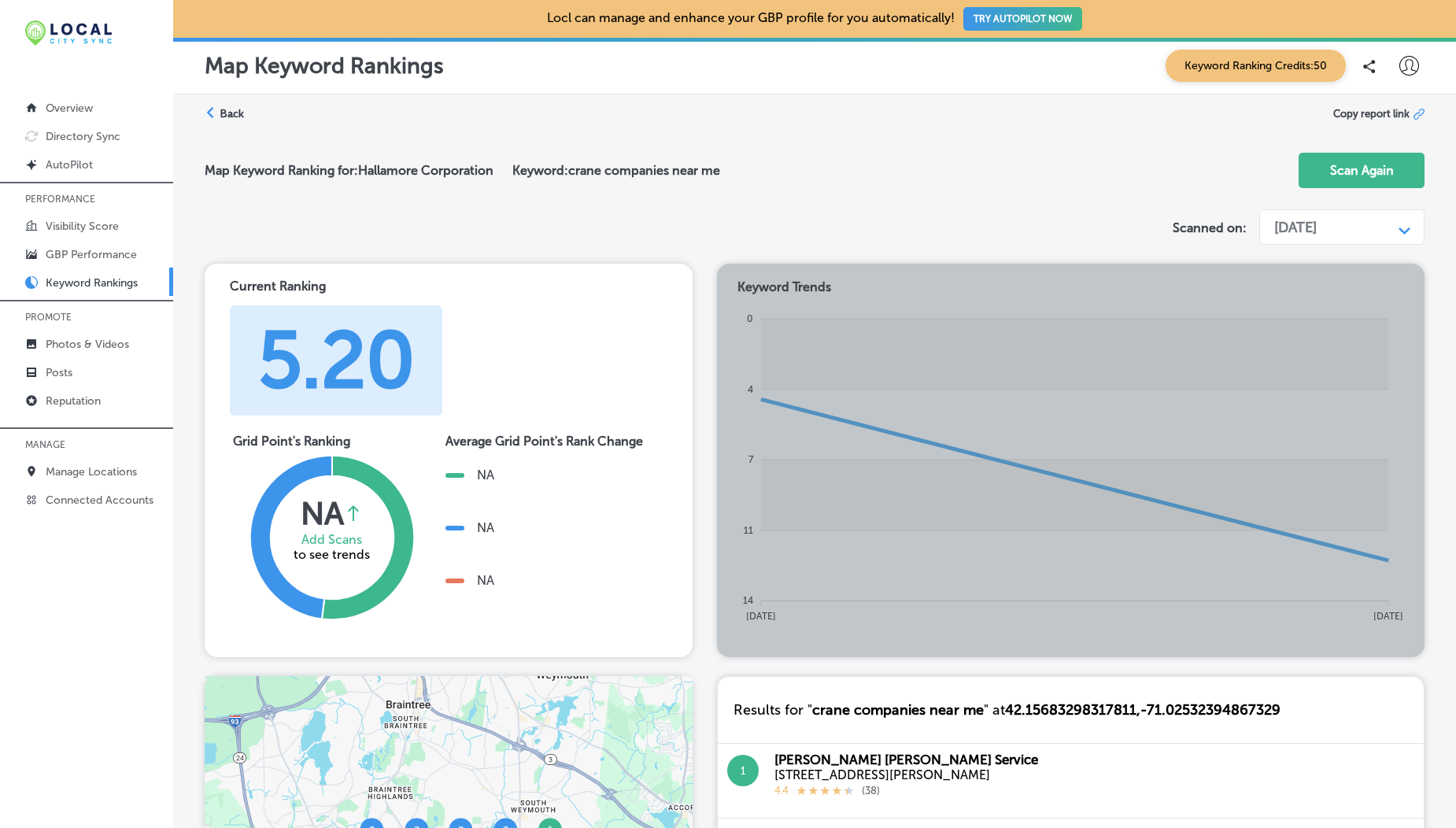
click at [1298, 232] on div "Sep 30, 2024" at bounding box center [1295, 227] width 43 height 17
click at [1305, 285] on div "[DATE]" at bounding box center [1341, 289] width 167 height 27
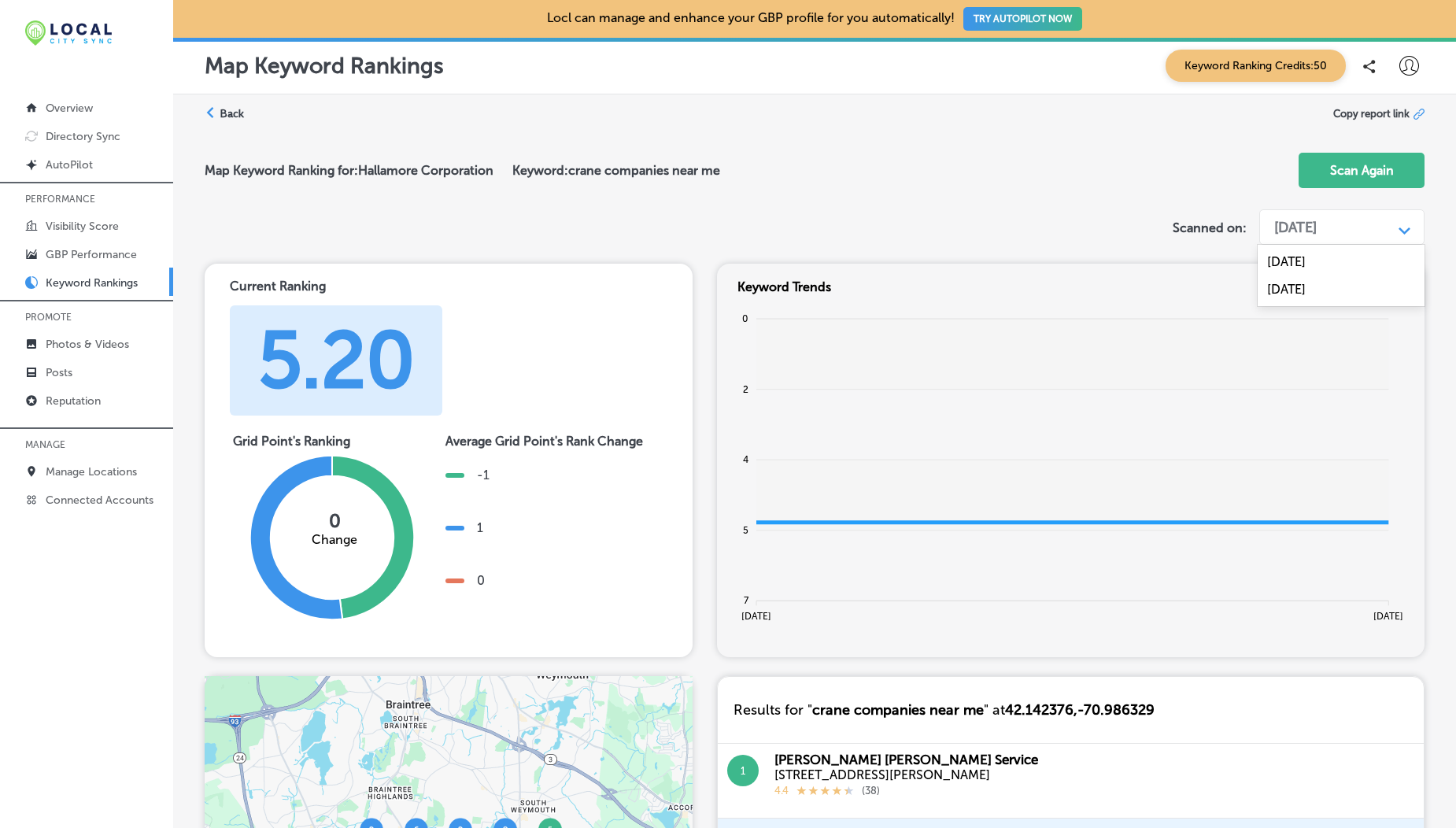
click at [1301, 228] on div "[DATE]" at bounding box center [1295, 227] width 43 height 17
click at [1301, 260] on div "Sep 30, 2024" at bounding box center [1341, 261] width 167 height 27
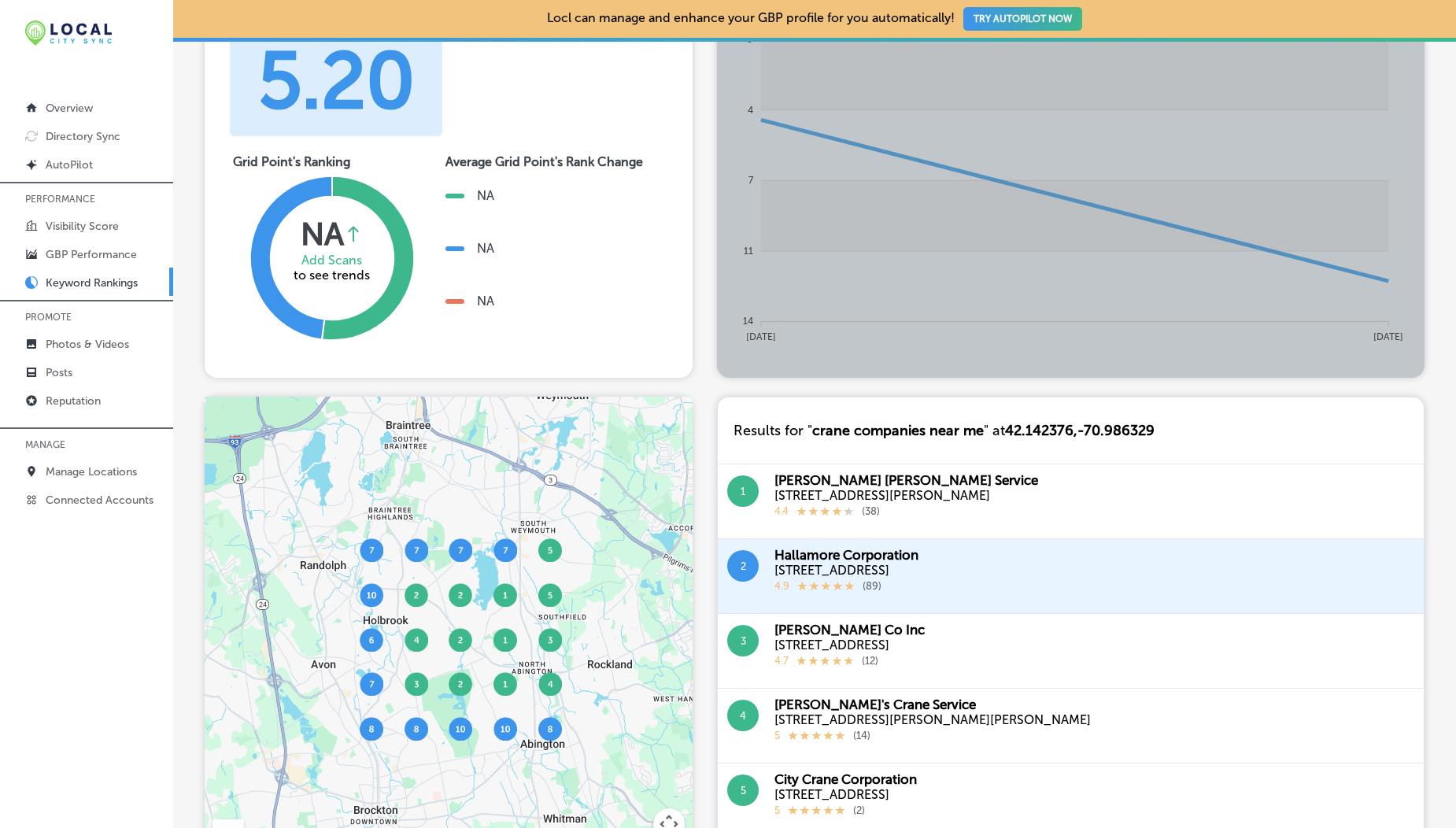
scroll to position [94, 0]
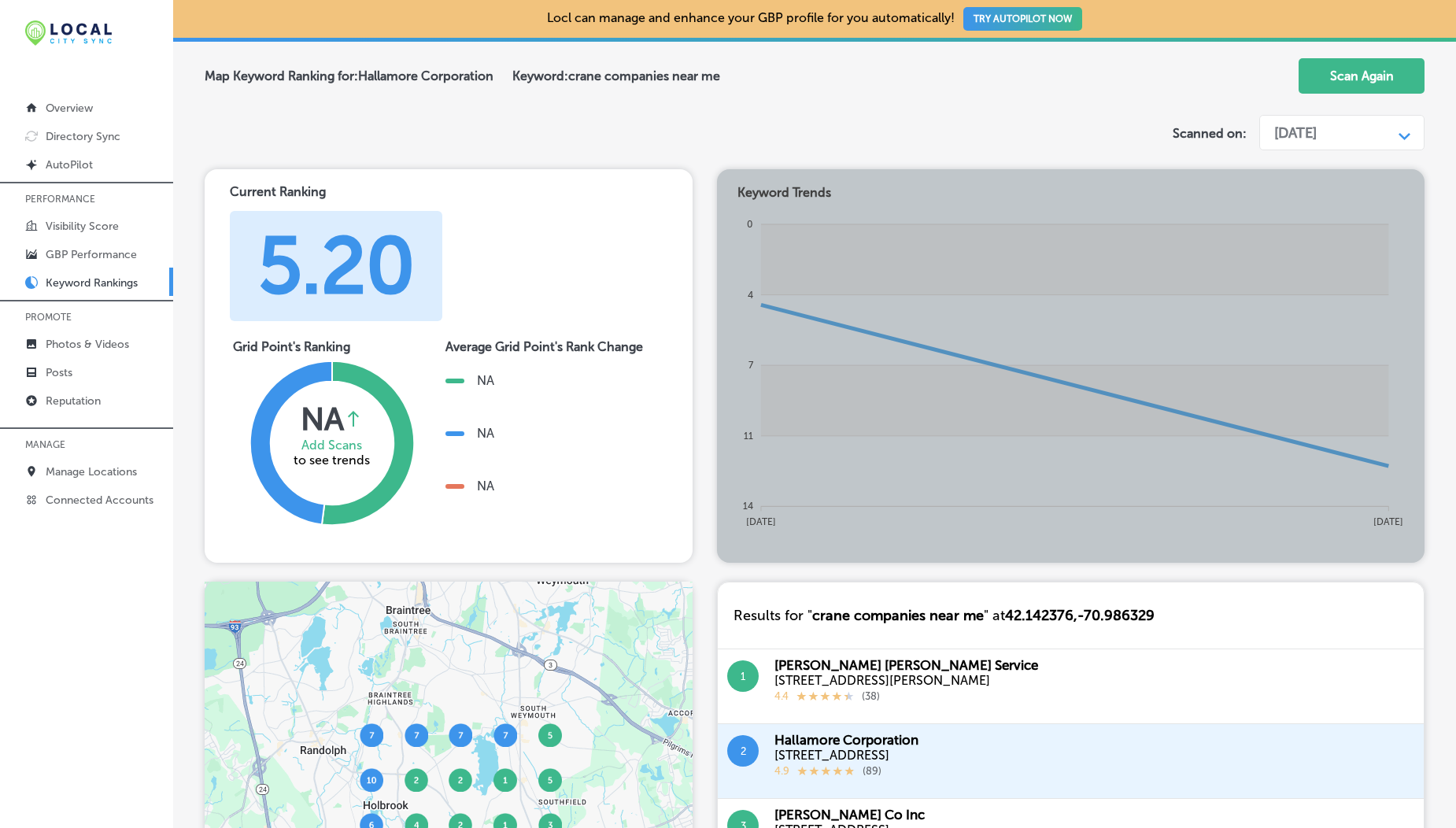
click at [1324, 143] on div "Sep 30, 2024" at bounding box center [1329, 133] width 126 height 30
click at [1303, 201] on div "[DATE]" at bounding box center [1341, 195] width 167 height 27
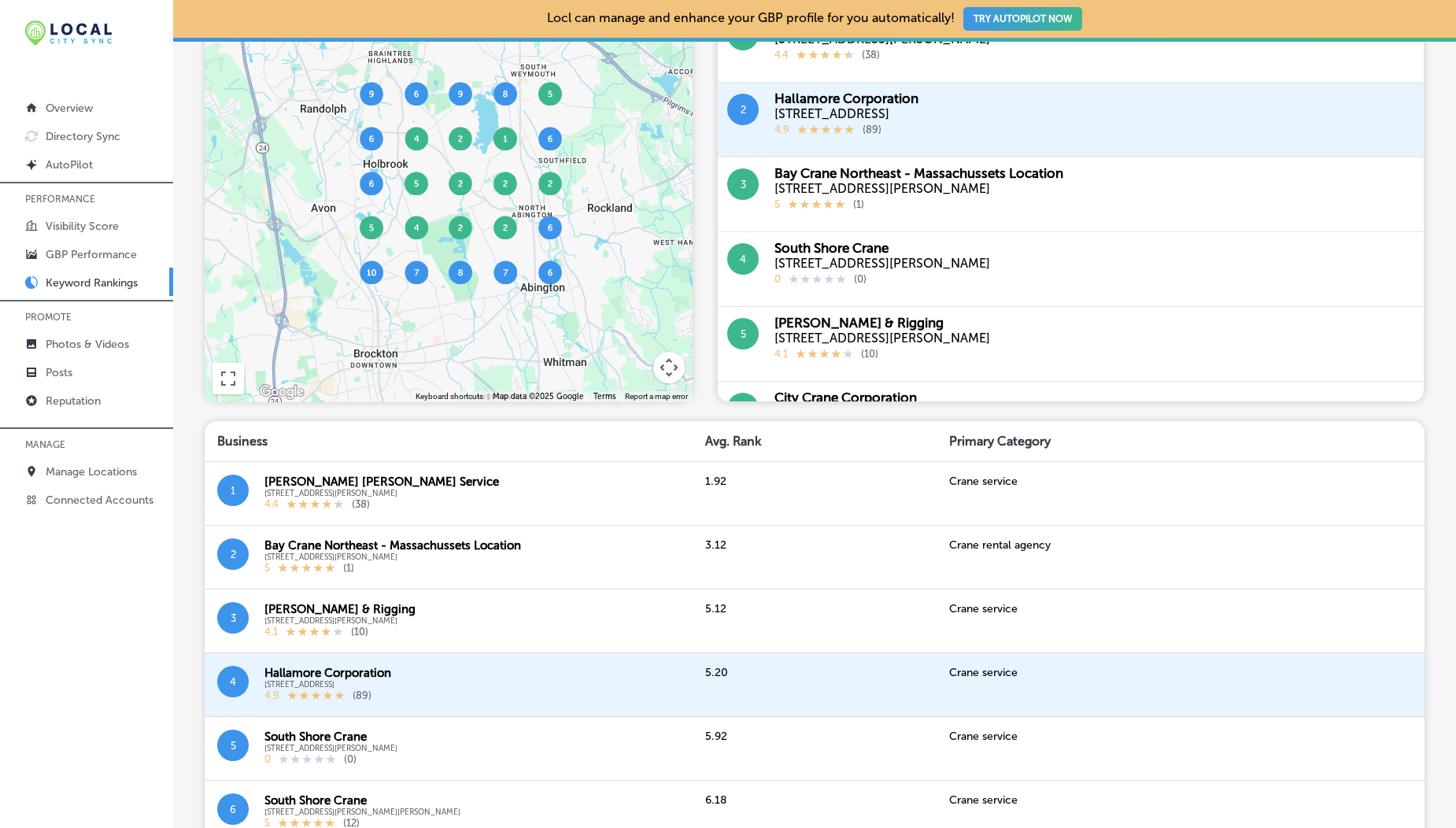
scroll to position [584, 0]
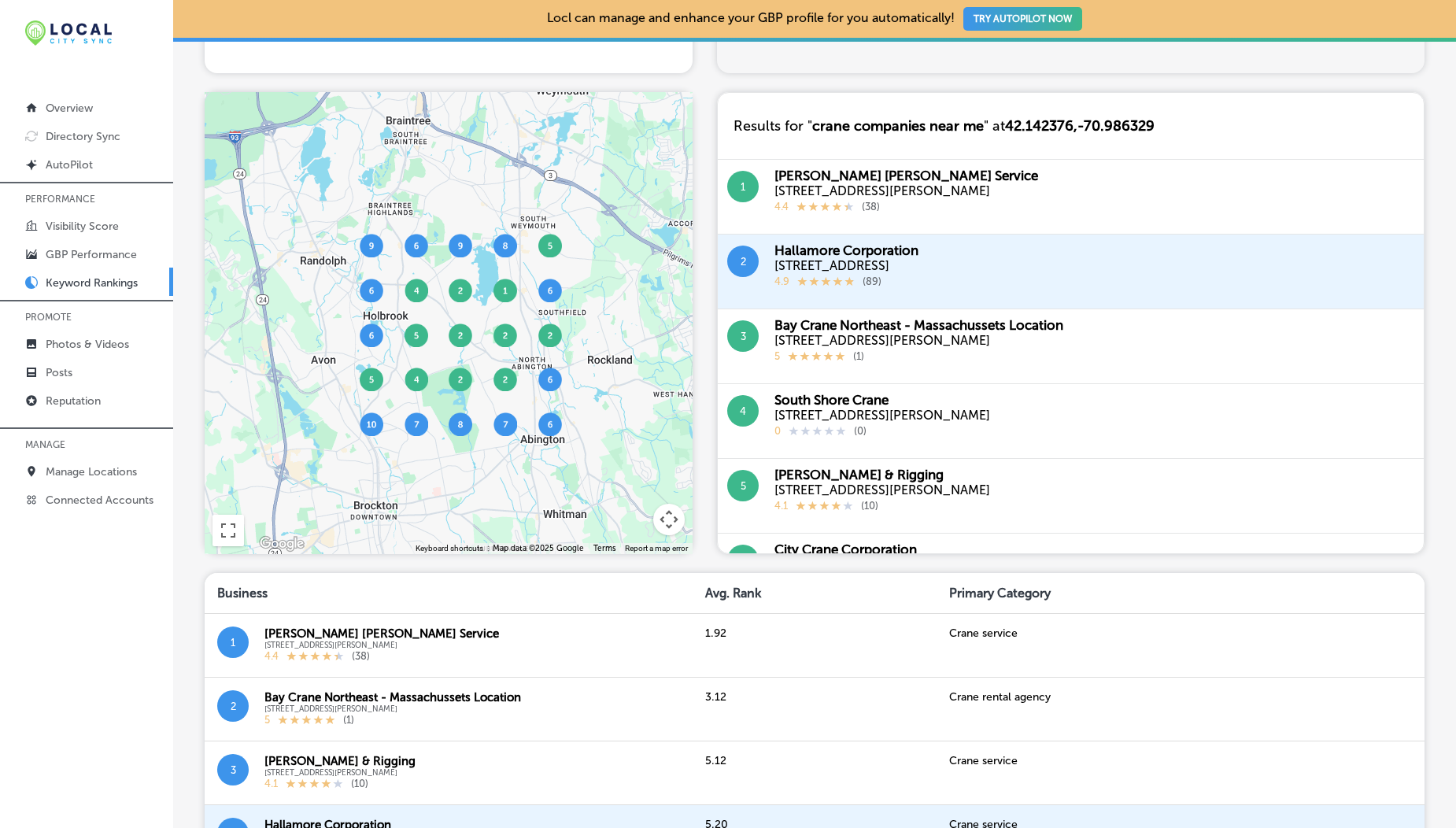
click at [371, 437] on div at bounding box center [448, 323] width 488 height 462
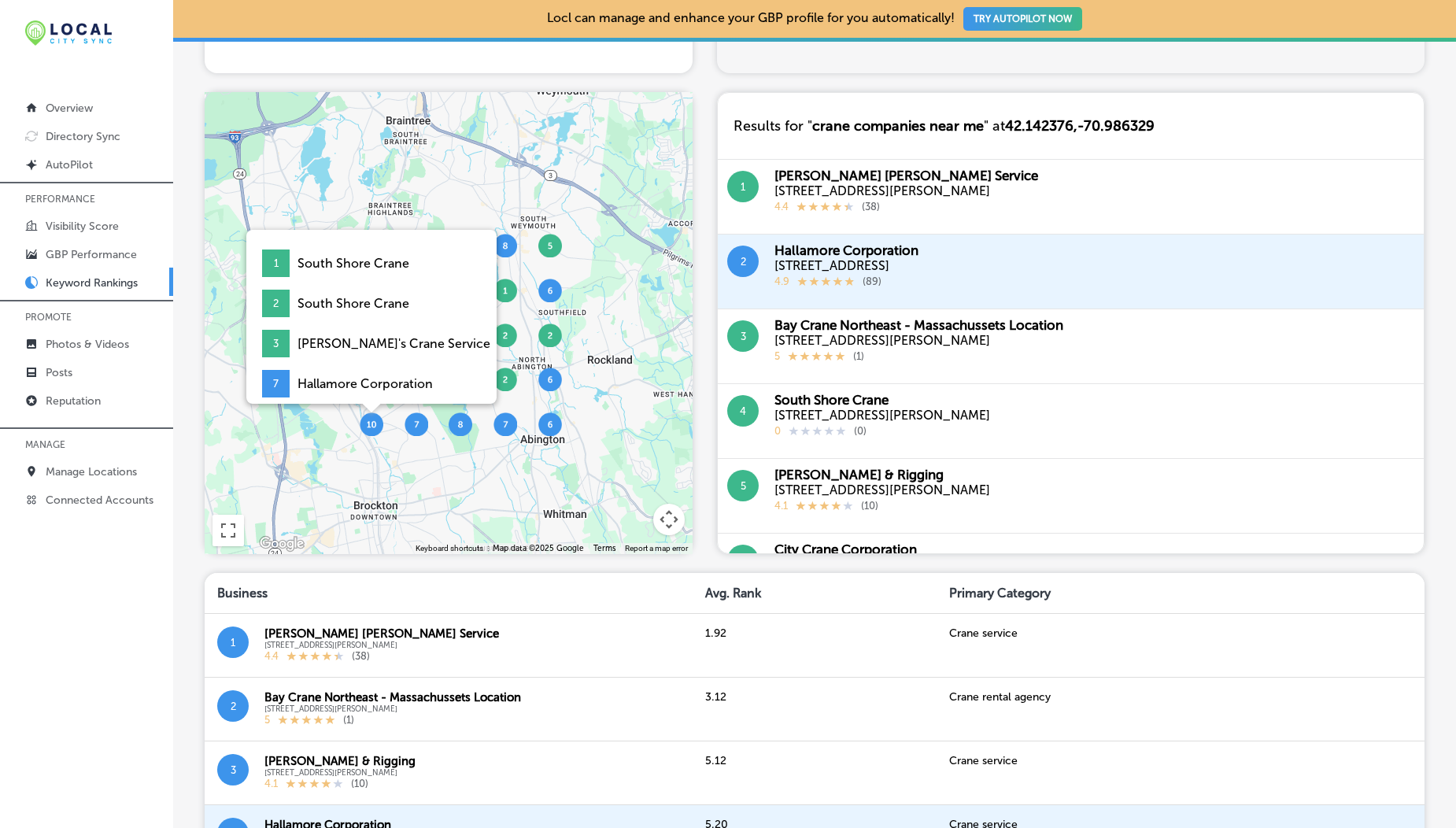
click at [373, 430] on img at bounding box center [372, 425] width 24 height 24
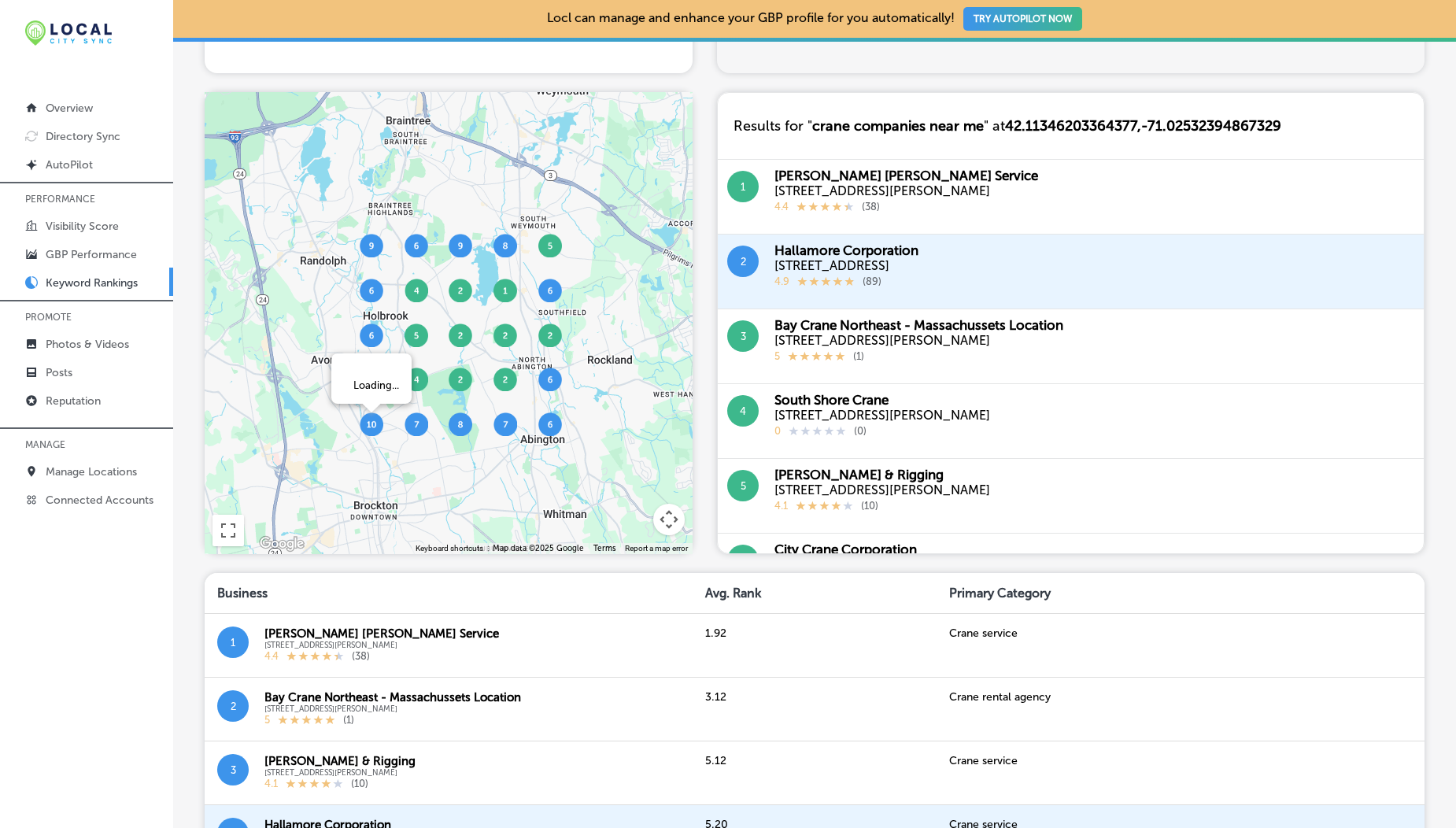
click at [369, 432] on img at bounding box center [372, 425] width 24 height 24
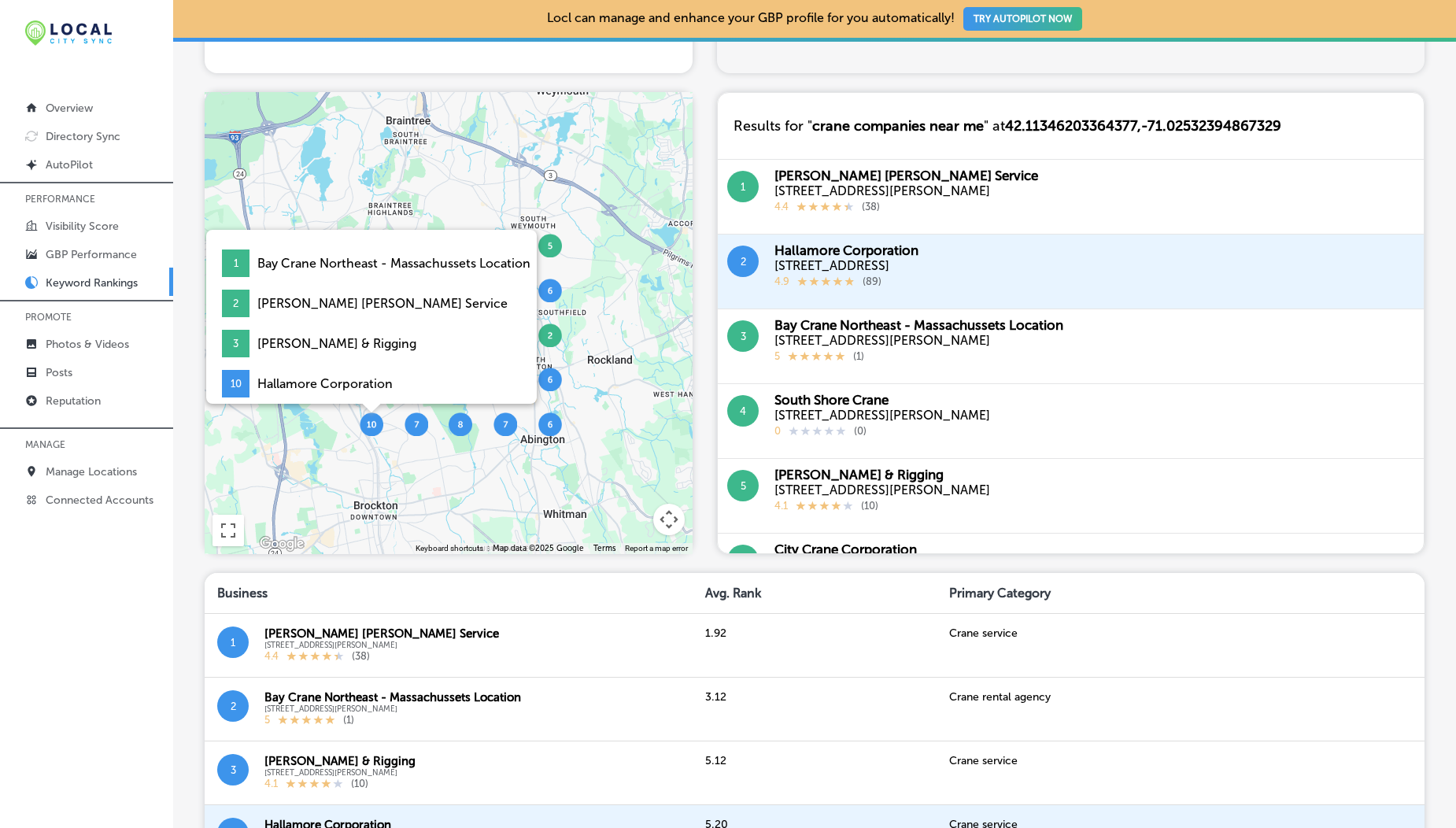
click at [369, 432] on img at bounding box center [372, 425] width 24 height 24
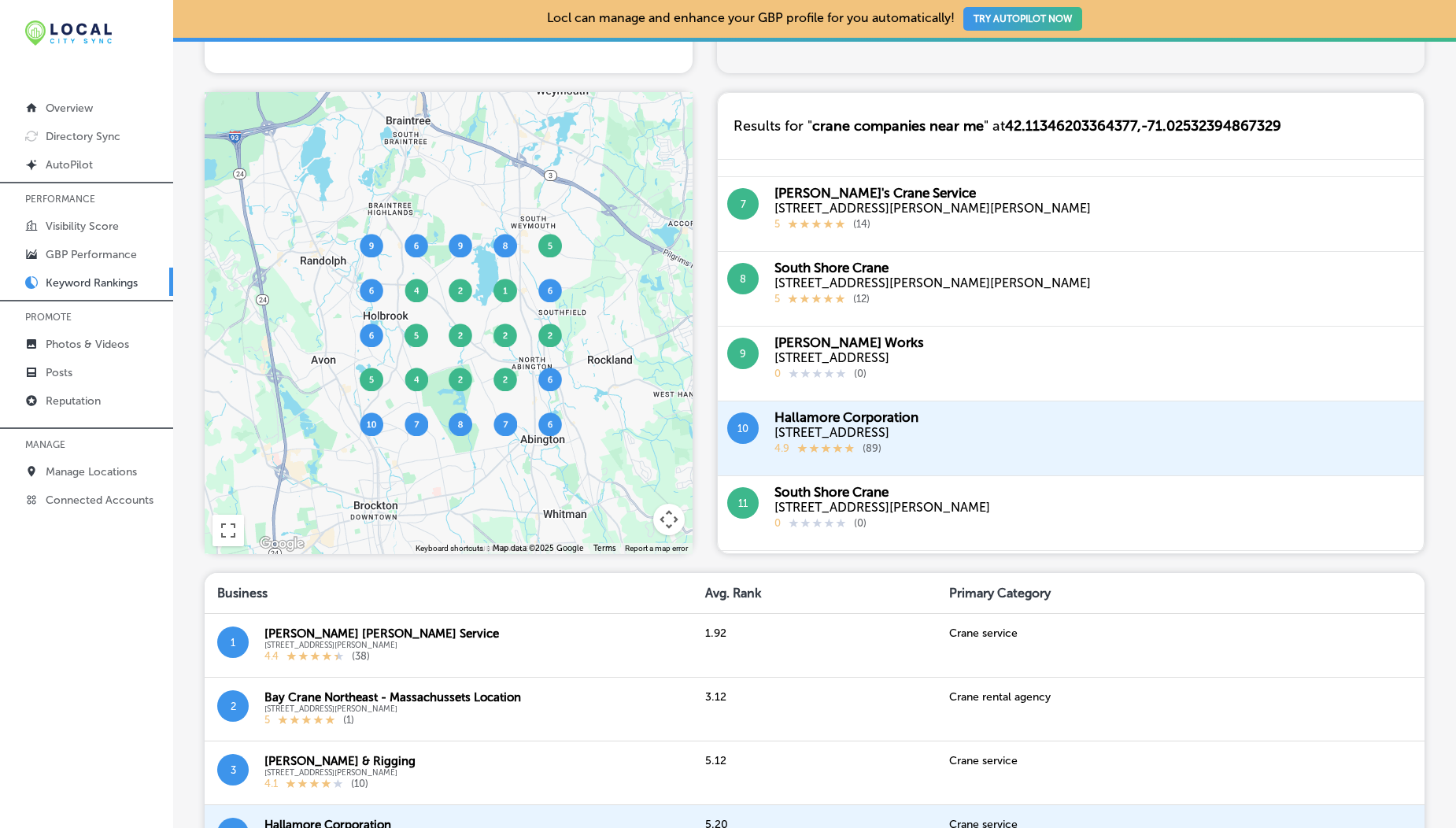
scroll to position [465, 0]
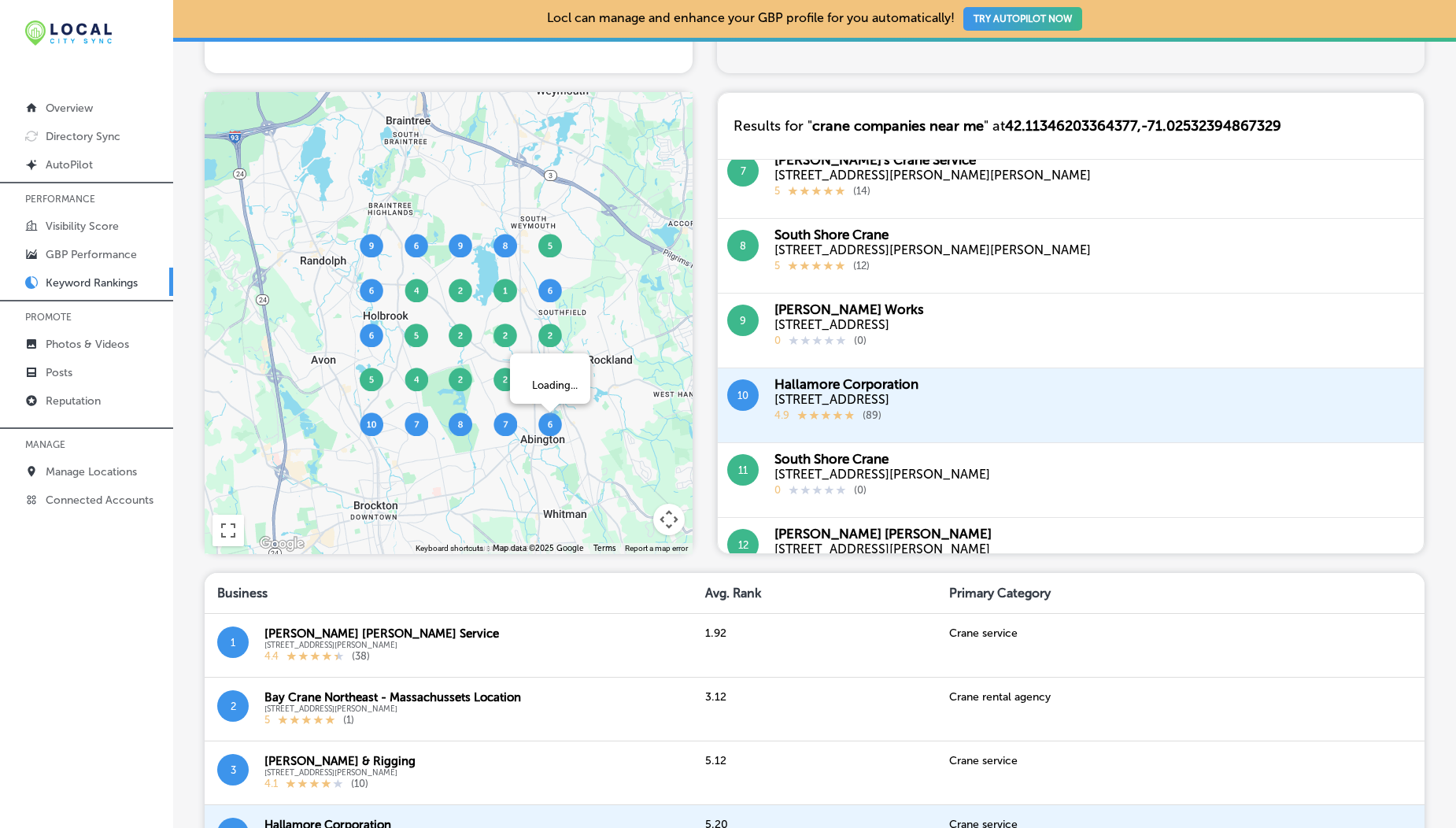
click at [551, 431] on img at bounding box center [551, 425] width 24 height 24
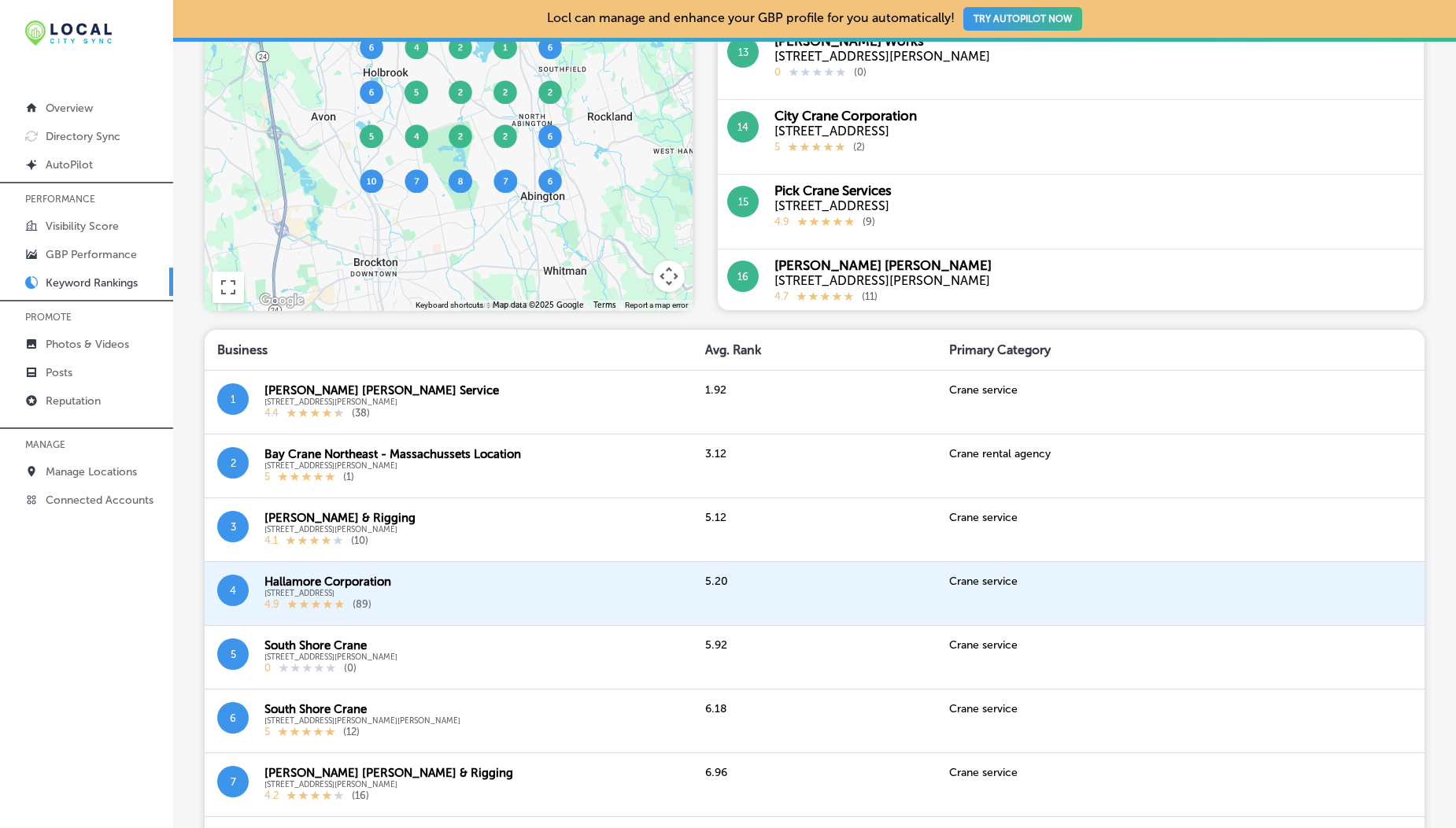
scroll to position [0, 0]
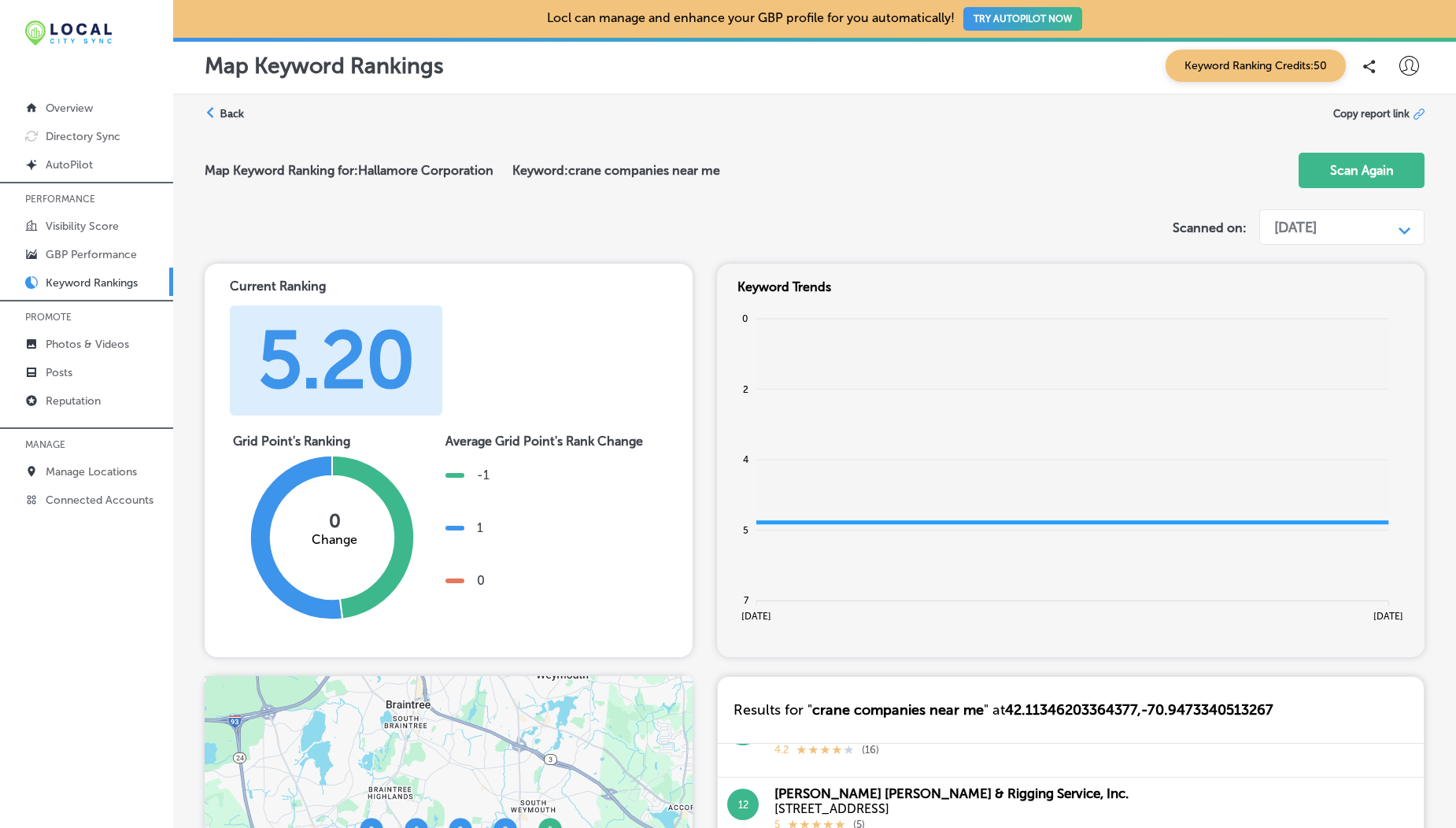
click at [1310, 215] on div "[DATE]" at bounding box center [1329, 227] width 126 height 30
click at [1299, 267] on div "Sep 30, 2024" at bounding box center [1341, 261] width 167 height 27
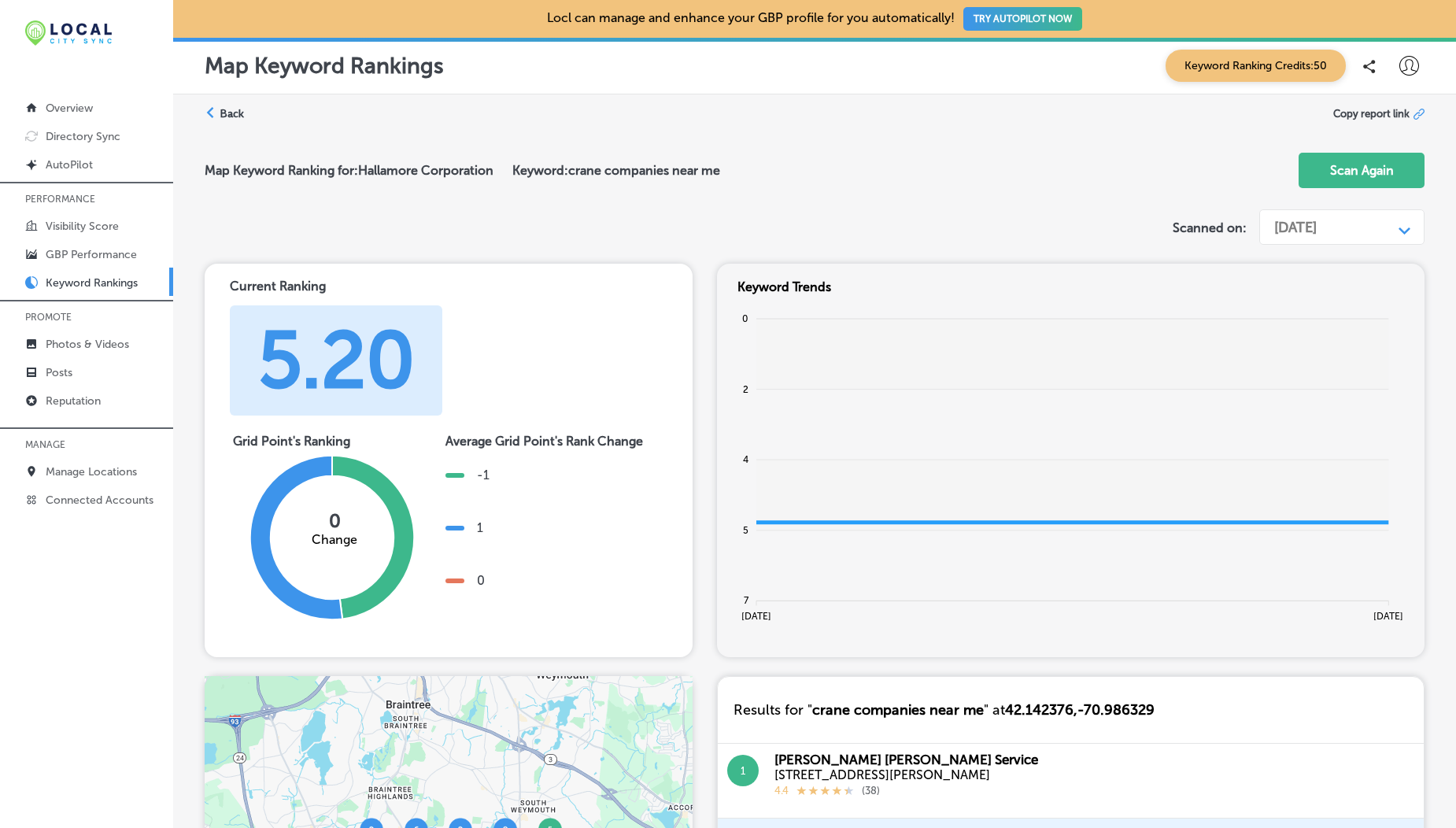
click at [1419, 115] on icon at bounding box center [1421, 112] width 6 height 7
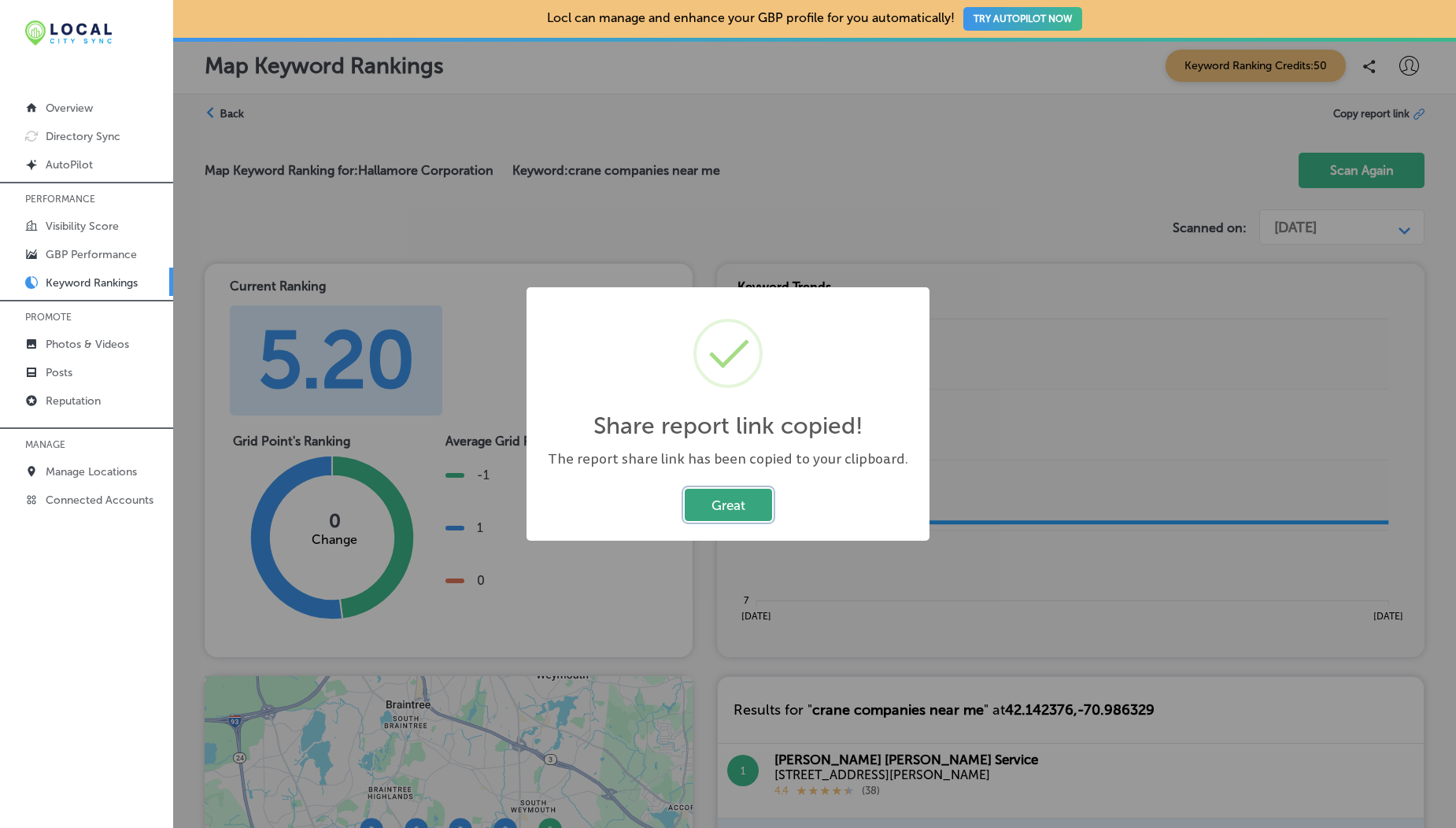
click at [719, 510] on button "Great" at bounding box center [728, 505] width 88 height 32
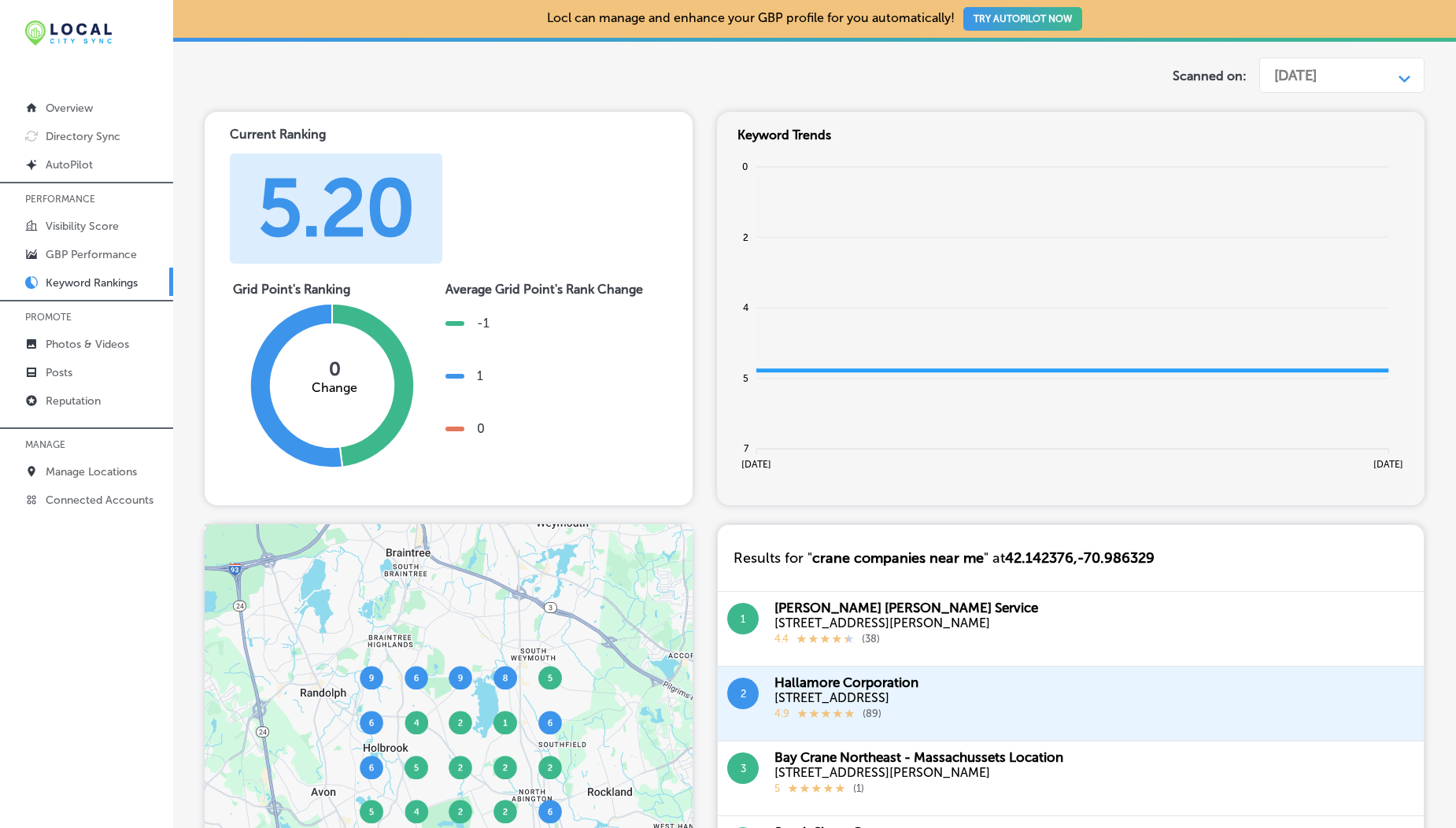
scroll to position [146, 0]
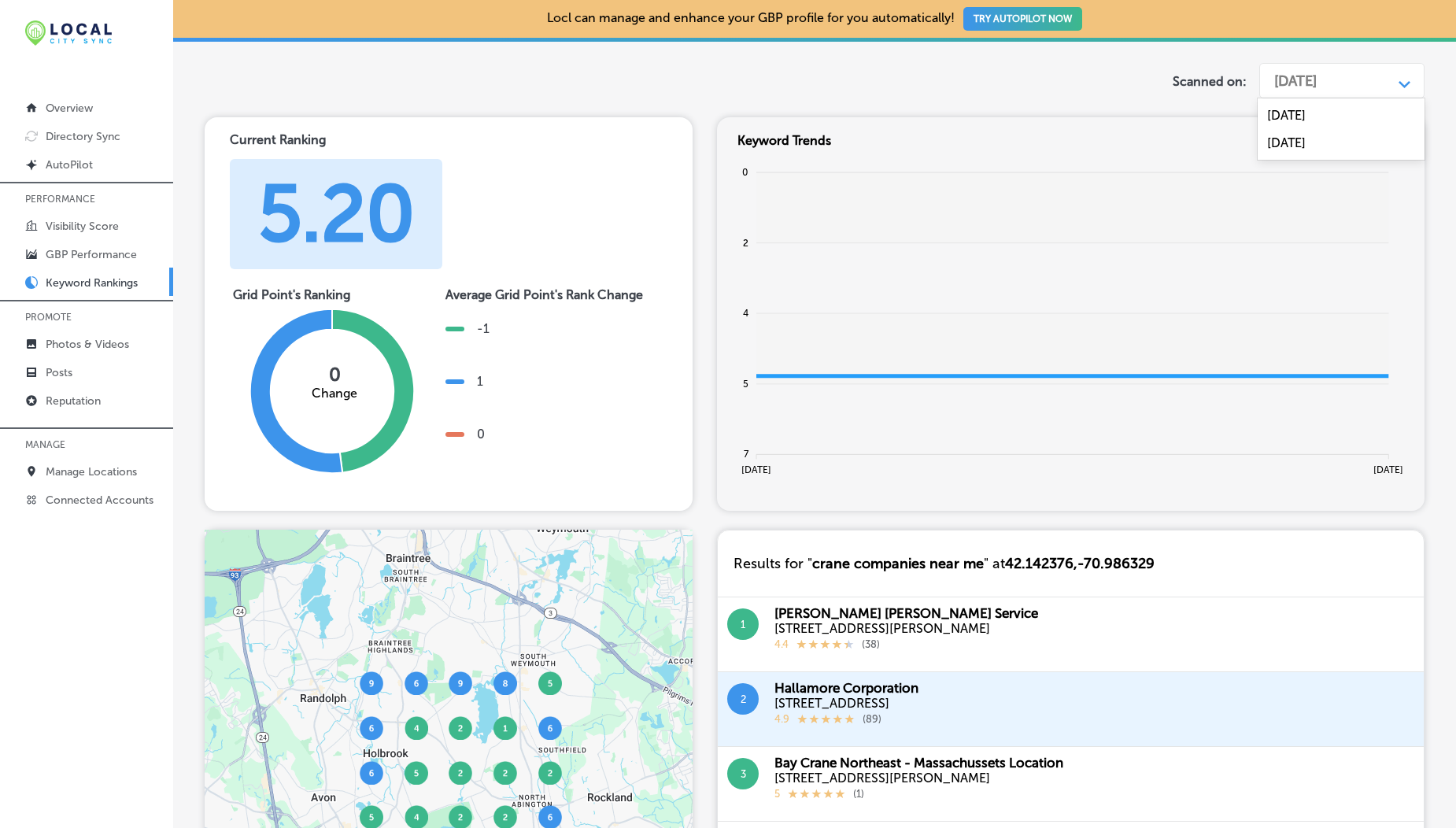
click at [1300, 78] on div "[DATE]" at bounding box center [1295, 81] width 43 height 17
click at [1298, 112] on div "Sep 30, 2024" at bounding box center [1341, 115] width 167 height 27
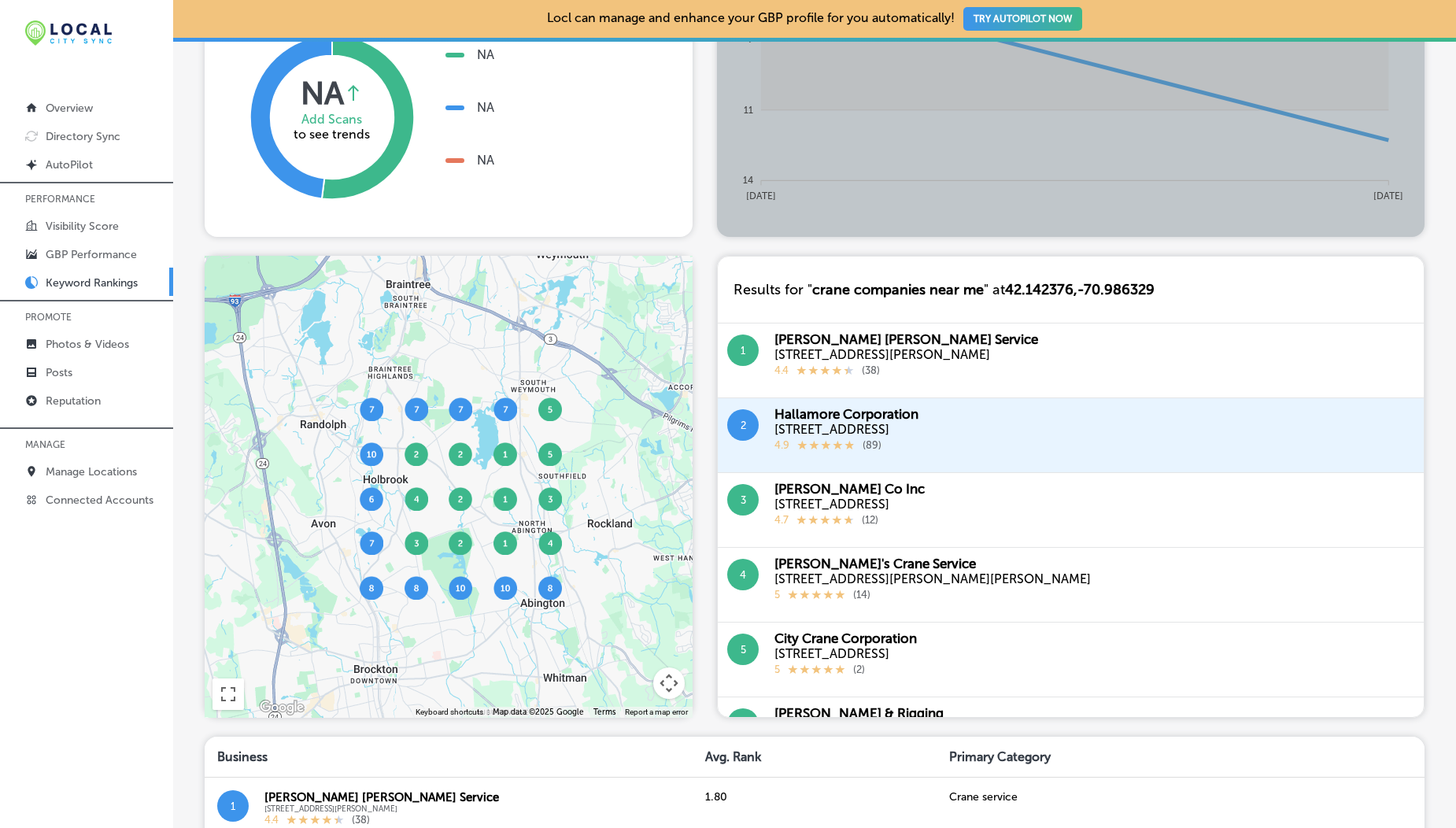
scroll to position [55, 0]
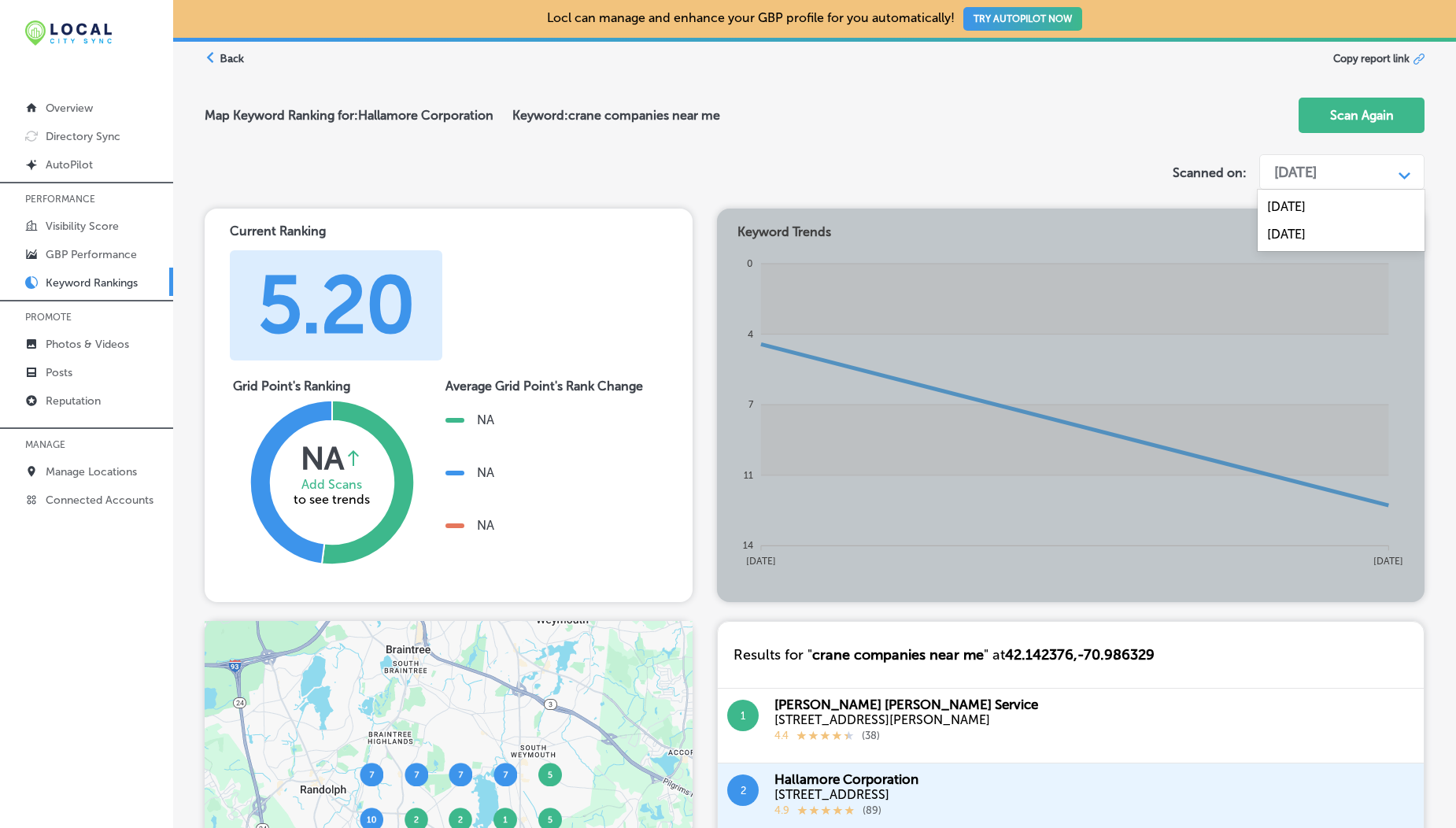
click at [1313, 168] on div "Sep 30, 2024" at bounding box center [1295, 172] width 43 height 17
click at [1311, 235] on div "[DATE]" at bounding box center [1341, 234] width 167 height 27
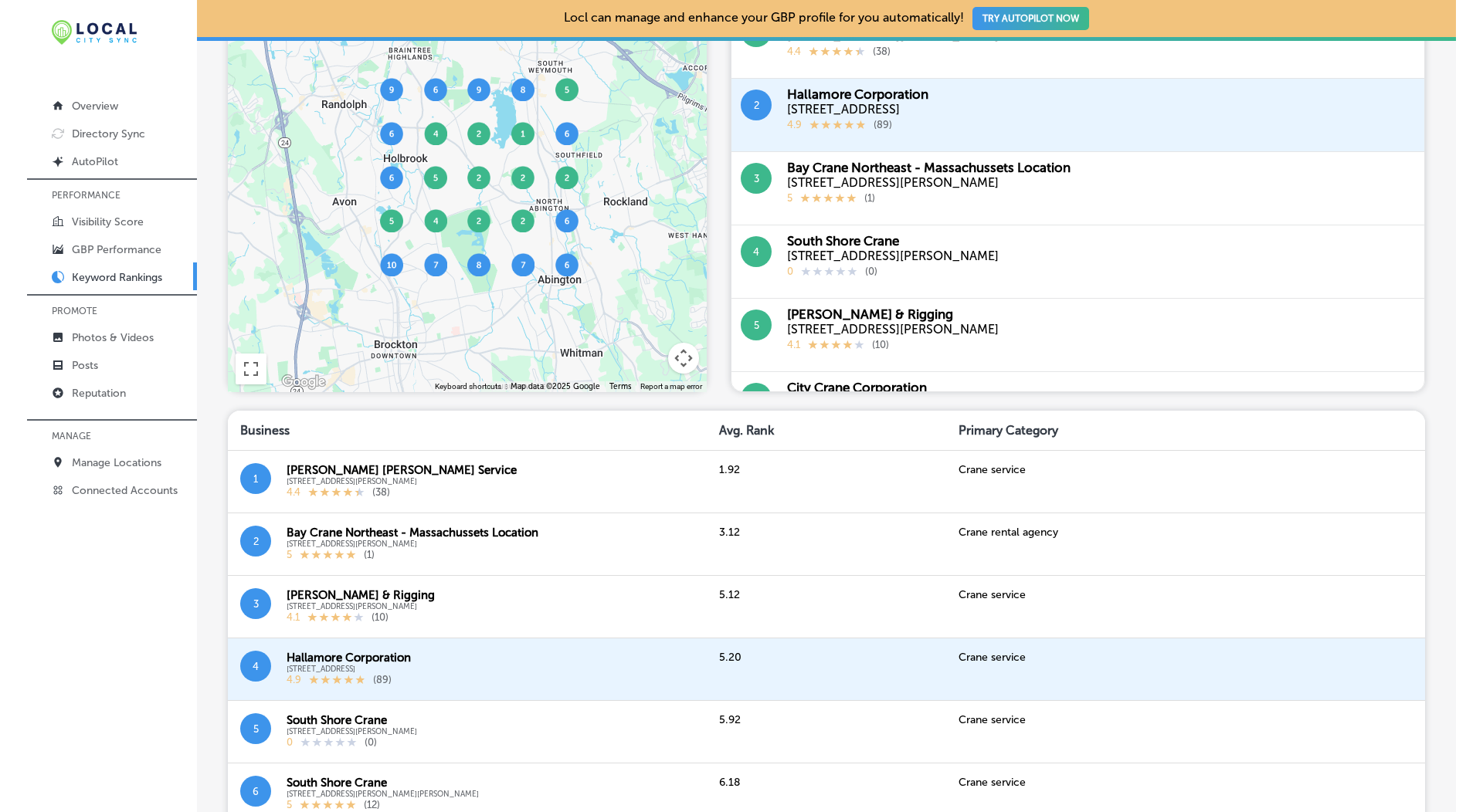
scroll to position [0, 0]
